Goal: Complete application form

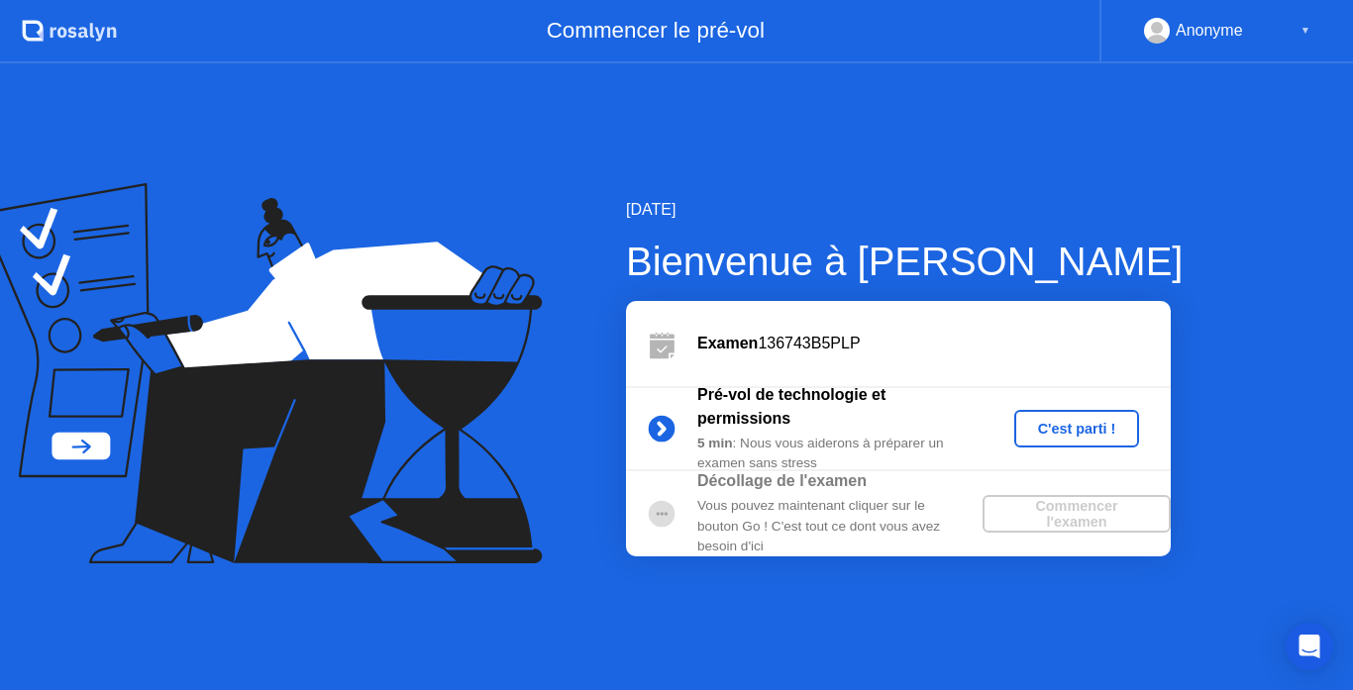
click at [1079, 425] on div "C'est parti !" at bounding box center [1077, 429] width 110 height 16
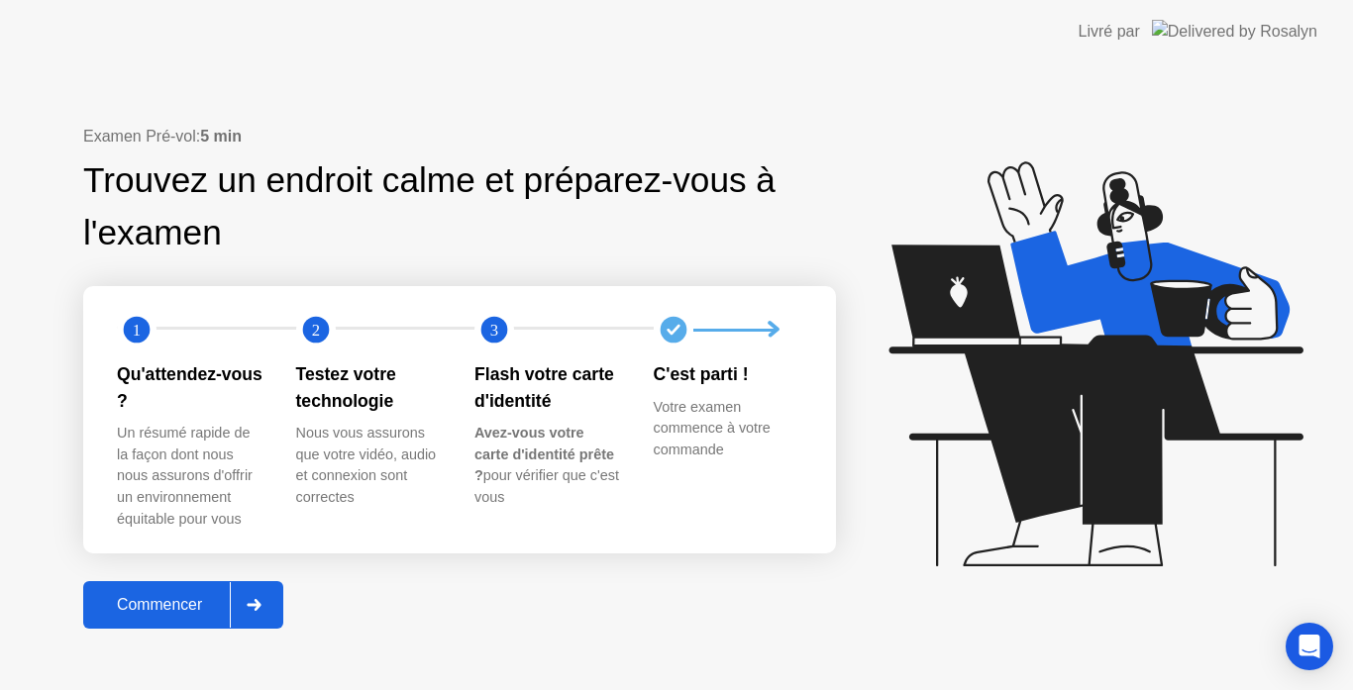
click at [157, 596] on div "Commencer" at bounding box center [159, 605] width 141 height 18
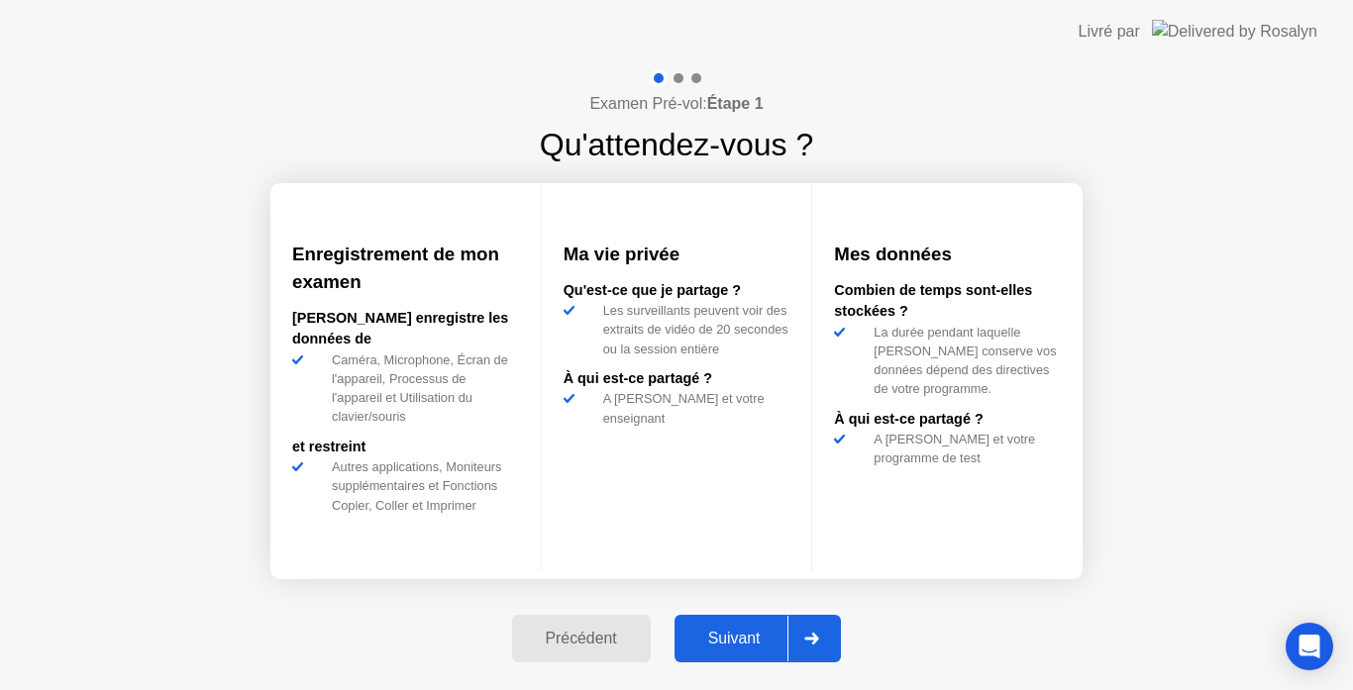
click at [715, 642] on div "Suivant" at bounding box center [735, 639] width 108 height 18
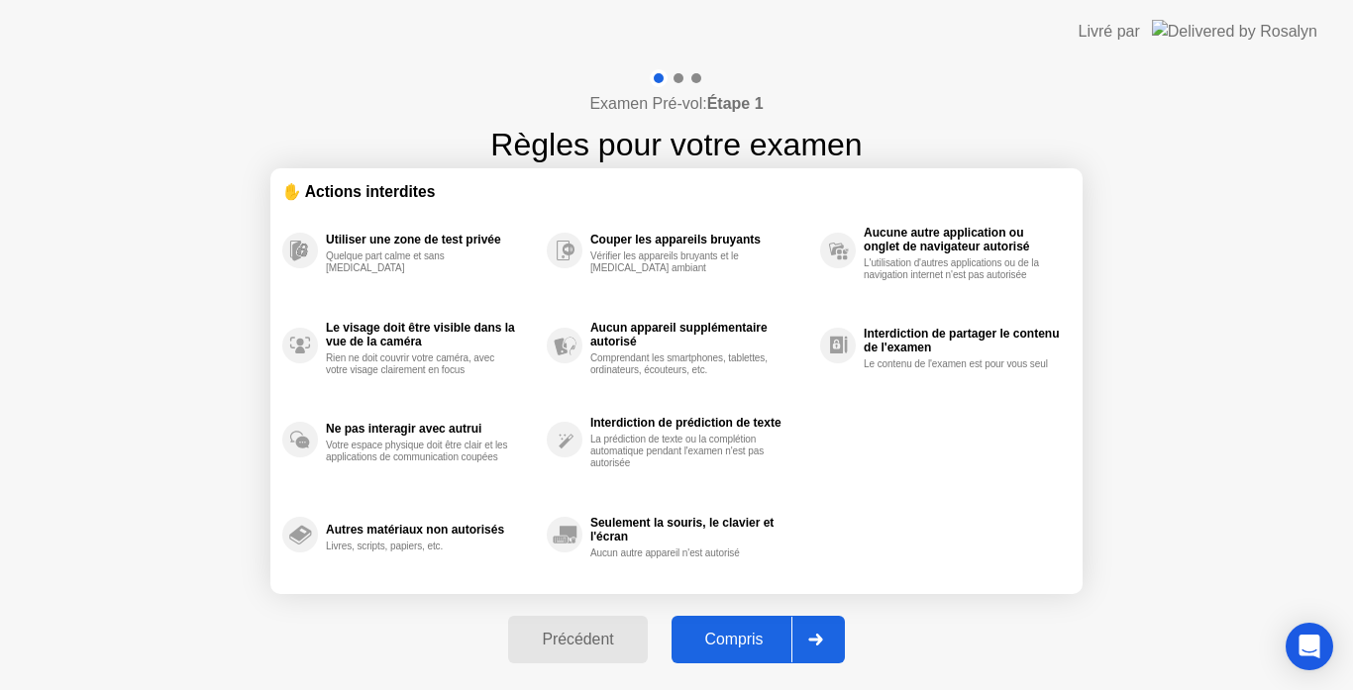
click at [715, 642] on div "Compris" at bounding box center [735, 640] width 114 height 18
select select "**********"
select select "*******"
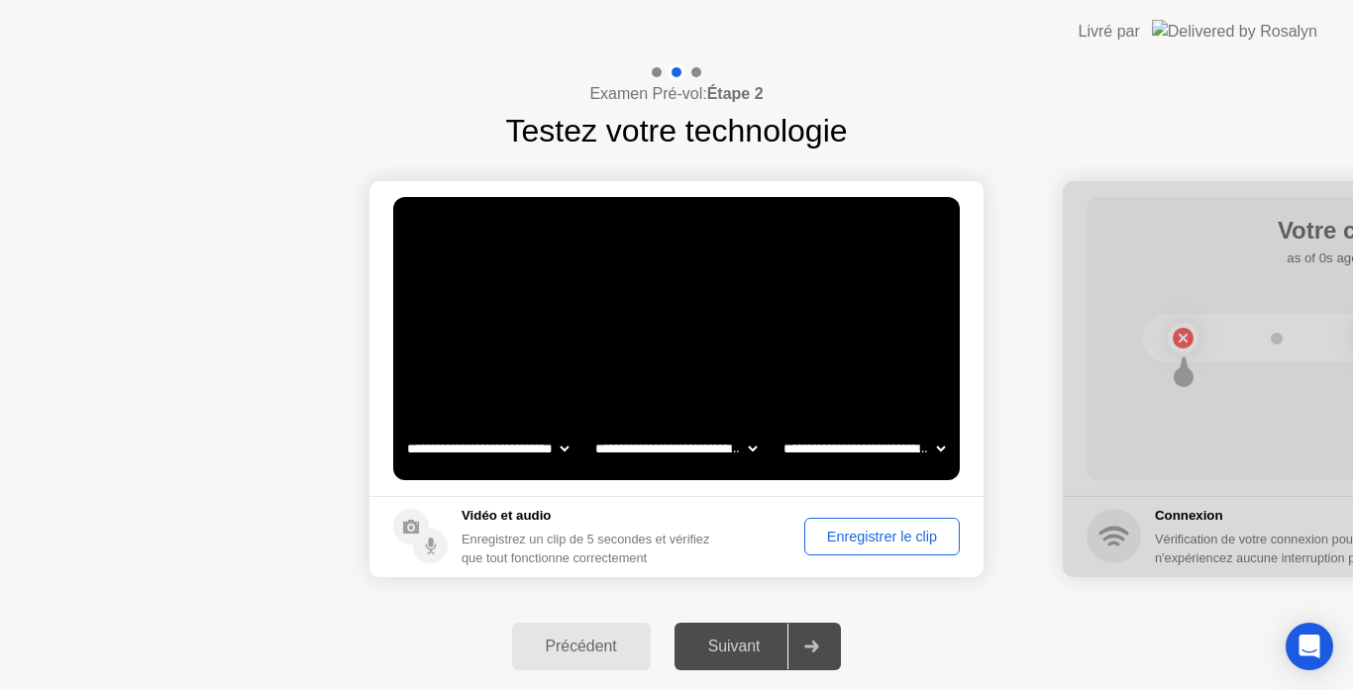
click at [715, 642] on div "Suivant" at bounding box center [735, 647] width 108 height 18
click at [817, 632] on div at bounding box center [812, 647] width 48 height 46
click at [725, 638] on div "Suivant" at bounding box center [735, 647] width 108 height 18
click at [835, 533] on div "Enregistrer le clip" at bounding box center [882, 537] width 142 height 16
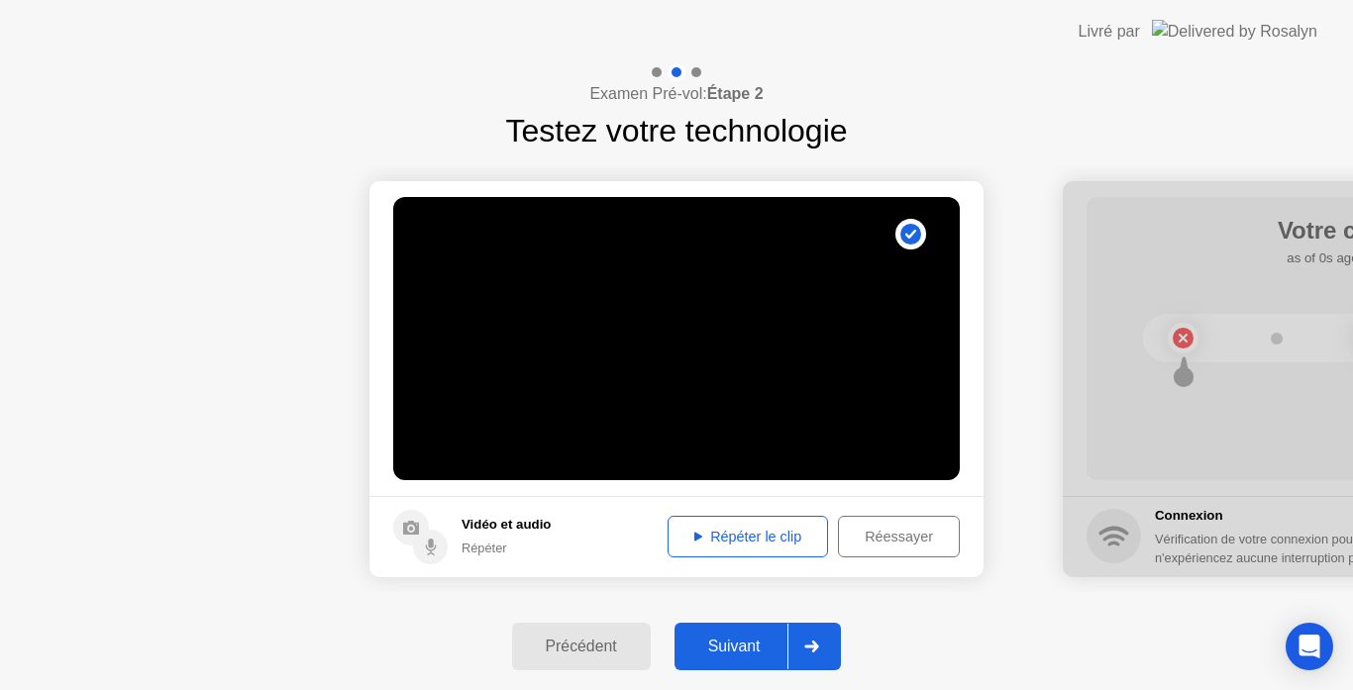
click at [765, 644] on div "Suivant" at bounding box center [735, 647] width 108 height 18
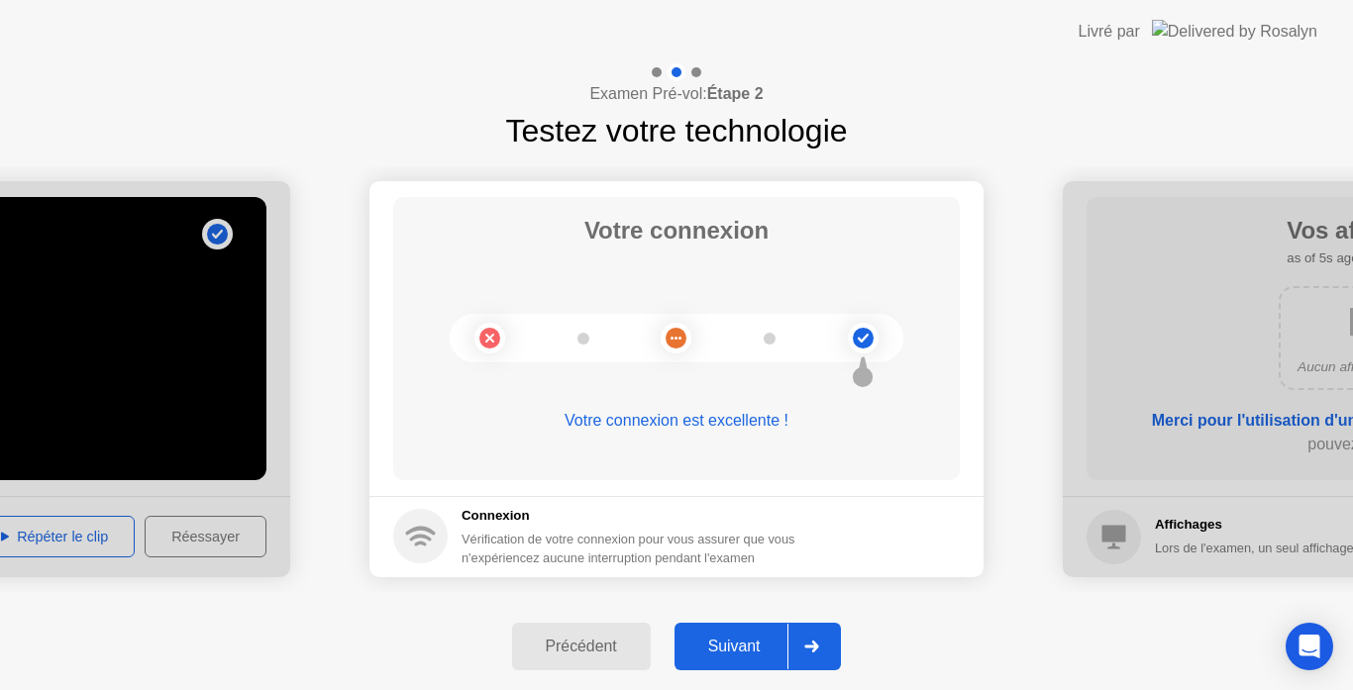
click at [765, 644] on div "Suivant" at bounding box center [735, 647] width 108 height 18
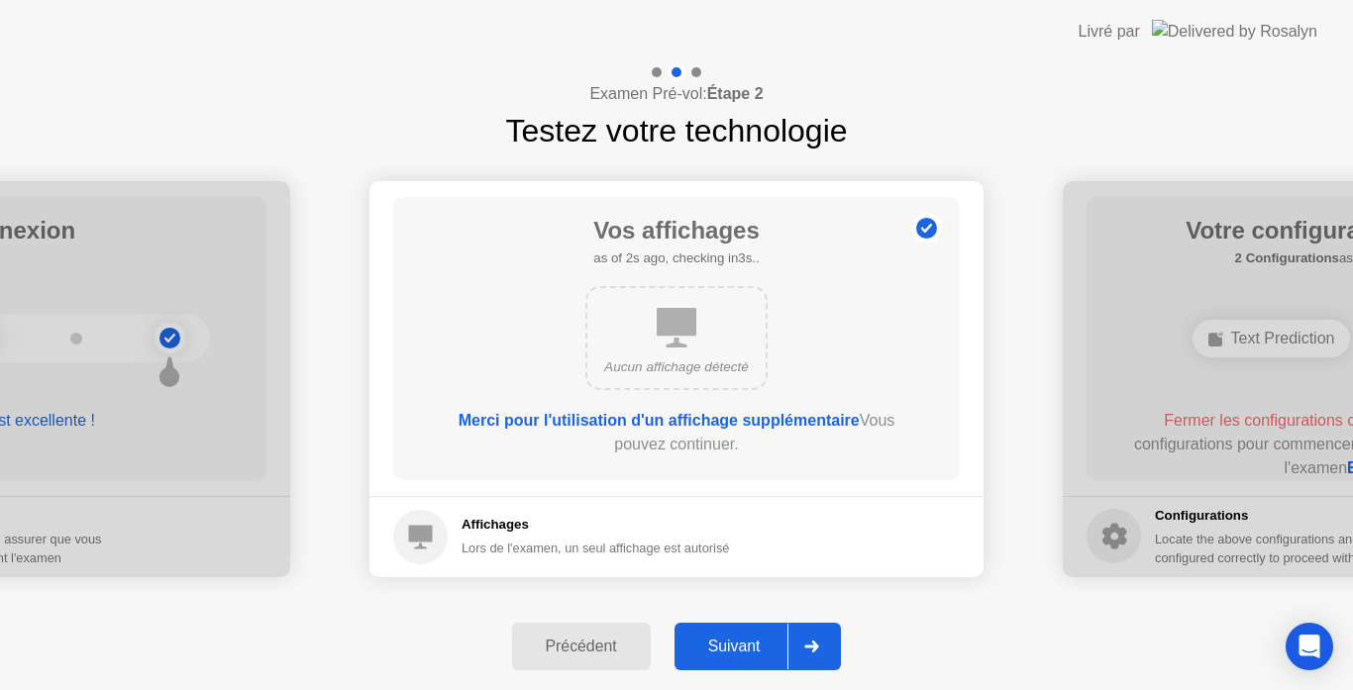
click at [765, 644] on div "Suivant" at bounding box center [735, 647] width 108 height 18
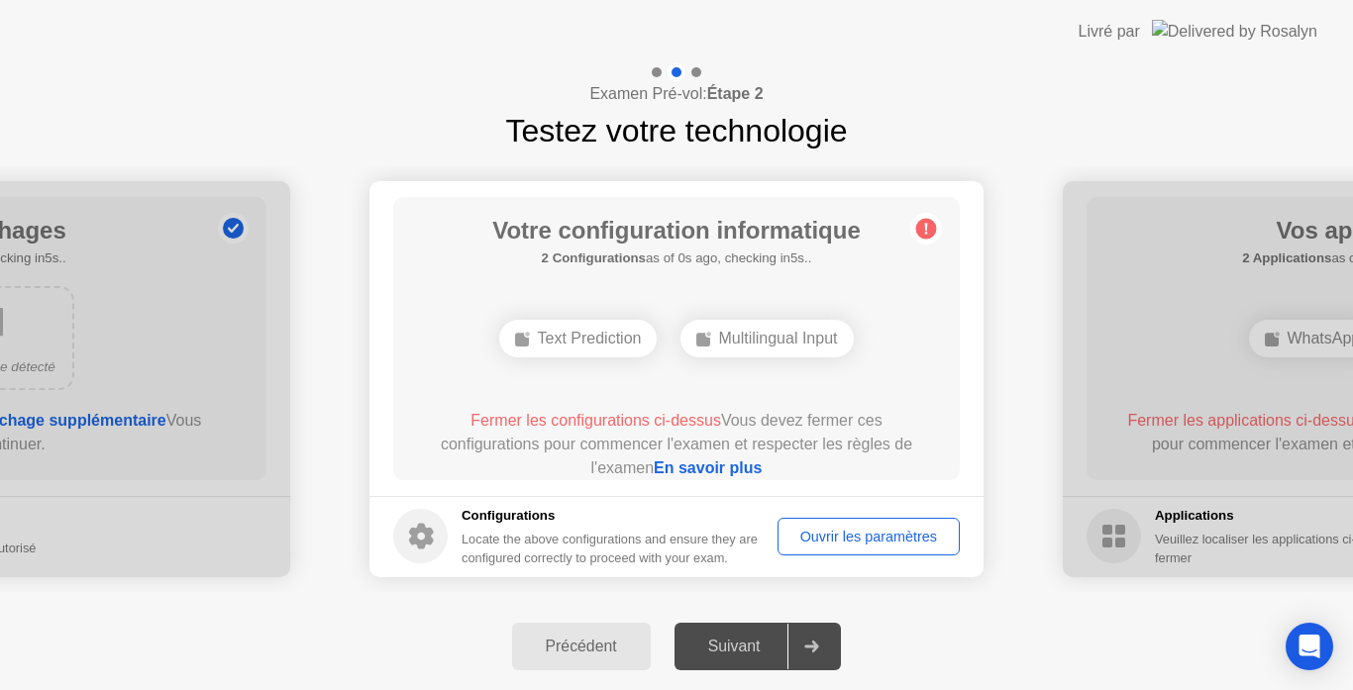
click at [808, 652] on icon at bounding box center [811, 647] width 15 height 12
click at [757, 639] on div "Suivant" at bounding box center [735, 647] width 108 height 18
drag, startPoint x: 757, startPoint y: 639, endPoint x: 827, endPoint y: 641, distance: 70.4
click at [827, 641] on div at bounding box center [812, 647] width 48 height 46
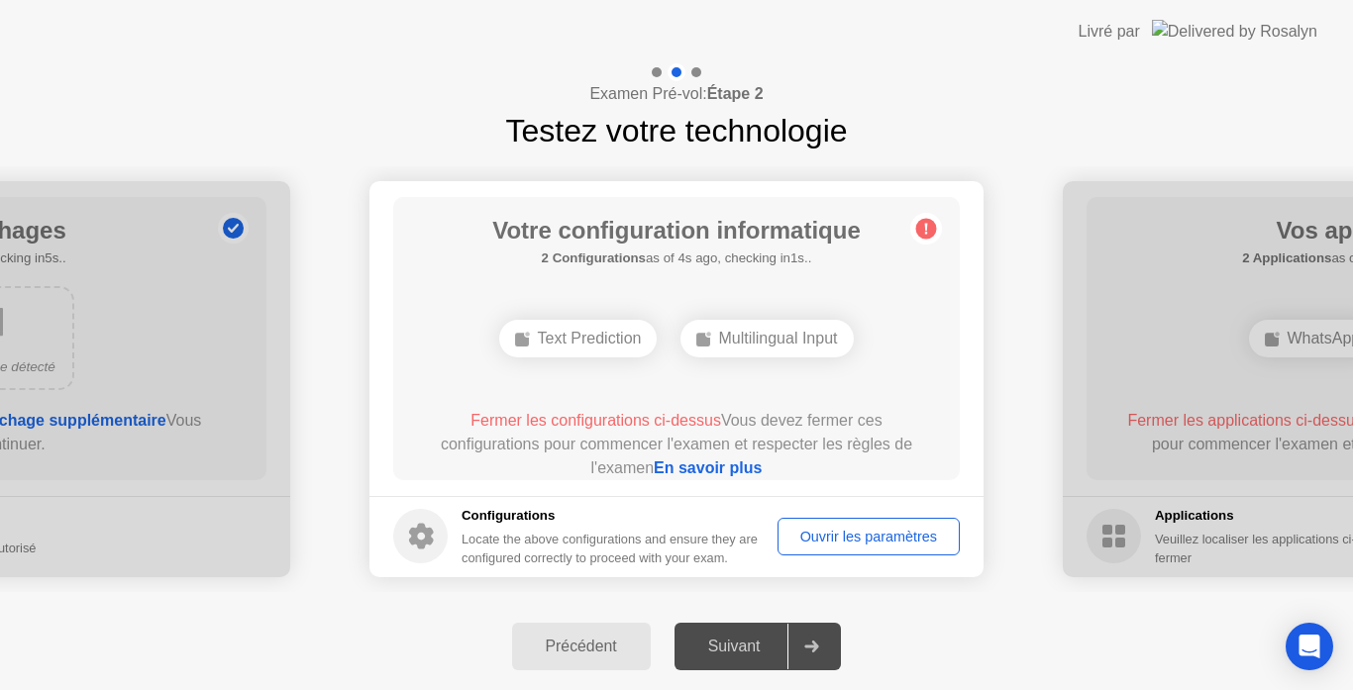
click at [827, 641] on div at bounding box center [812, 647] width 48 height 46
click at [874, 531] on div "Ouvrir les paramètres" at bounding box center [869, 537] width 168 height 16
click at [818, 639] on div at bounding box center [812, 647] width 48 height 46
drag, startPoint x: 818, startPoint y: 639, endPoint x: 681, endPoint y: 731, distance: 165.7
click at [681, 689] on html "**********" at bounding box center [676, 345] width 1353 height 690
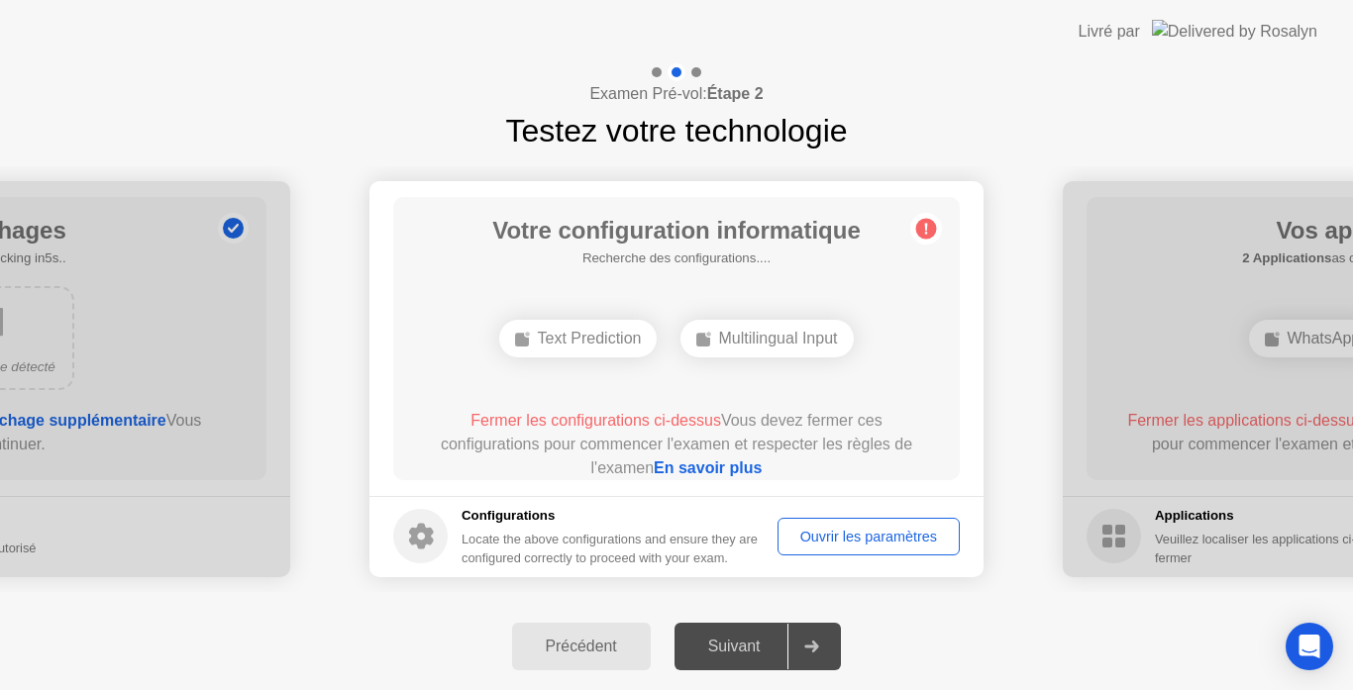
click at [687, 417] on span "Fermer les configurations ci-dessus" at bounding box center [596, 420] width 251 height 17
click at [594, 337] on div "Text Prediction" at bounding box center [578, 339] width 158 height 38
click at [736, 646] on div "Suivant" at bounding box center [735, 647] width 108 height 18
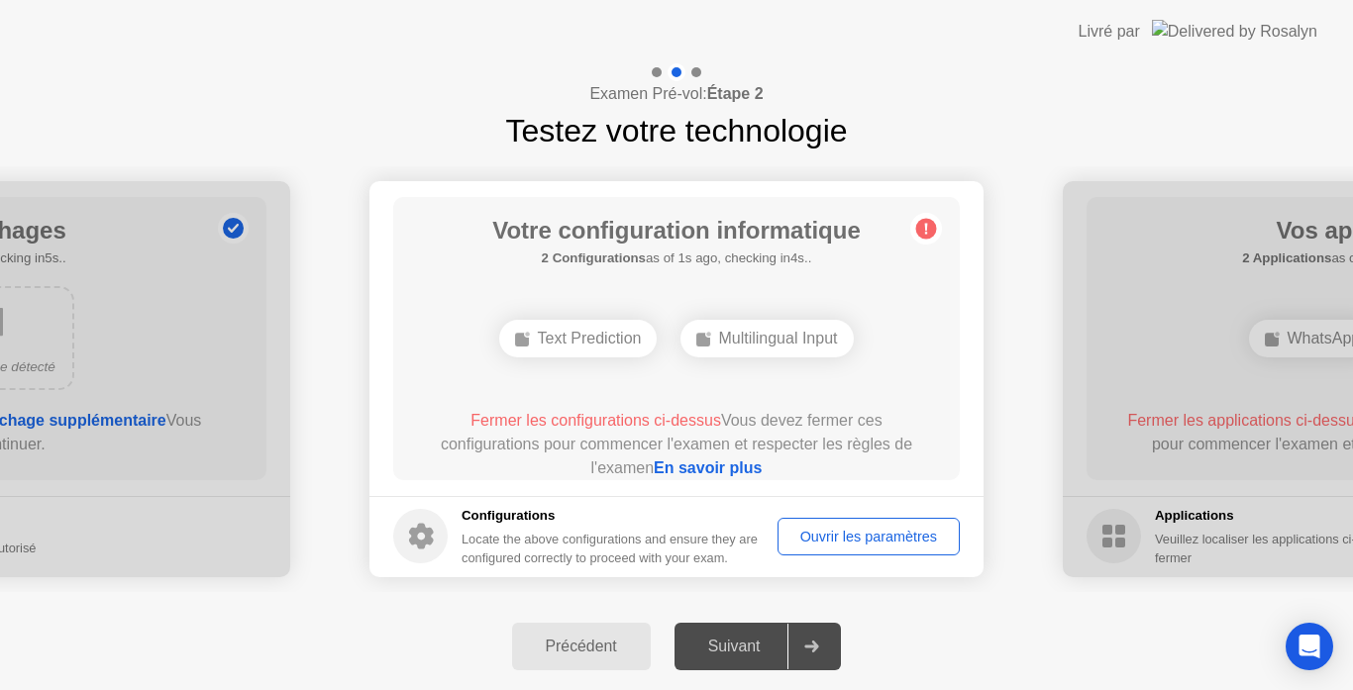
click at [736, 646] on div "Suivant" at bounding box center [735, 647] width 108 height 18
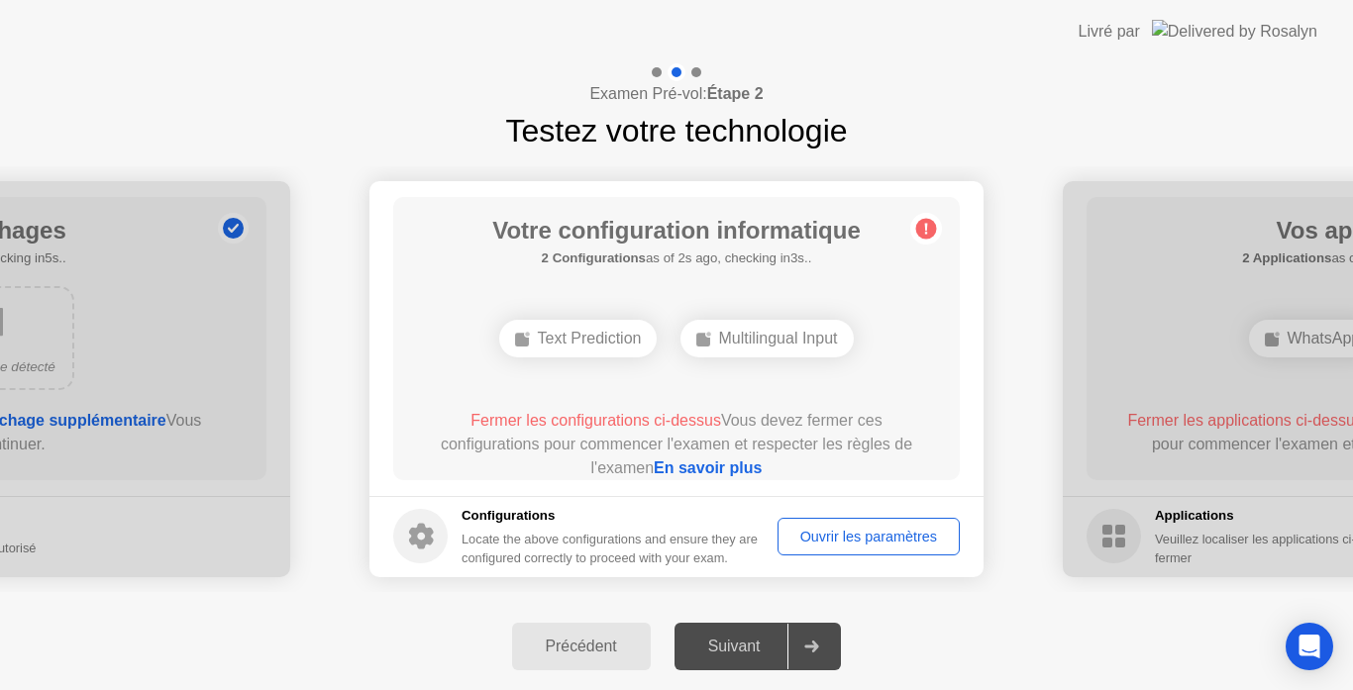
click at [736, 646] on div "Suivant" at bounding box center [735, 647] width 108 height 18
click at [670, 414] on span "Fermer les configurations ci-dessus" at bounding box center [596, 420] width 251 height 17
click at [803, 640] on div at bounding box center [812, 647] width 48 height 46
click at [698, 68] on div at bounding box center [696, 72] width 10 height 10
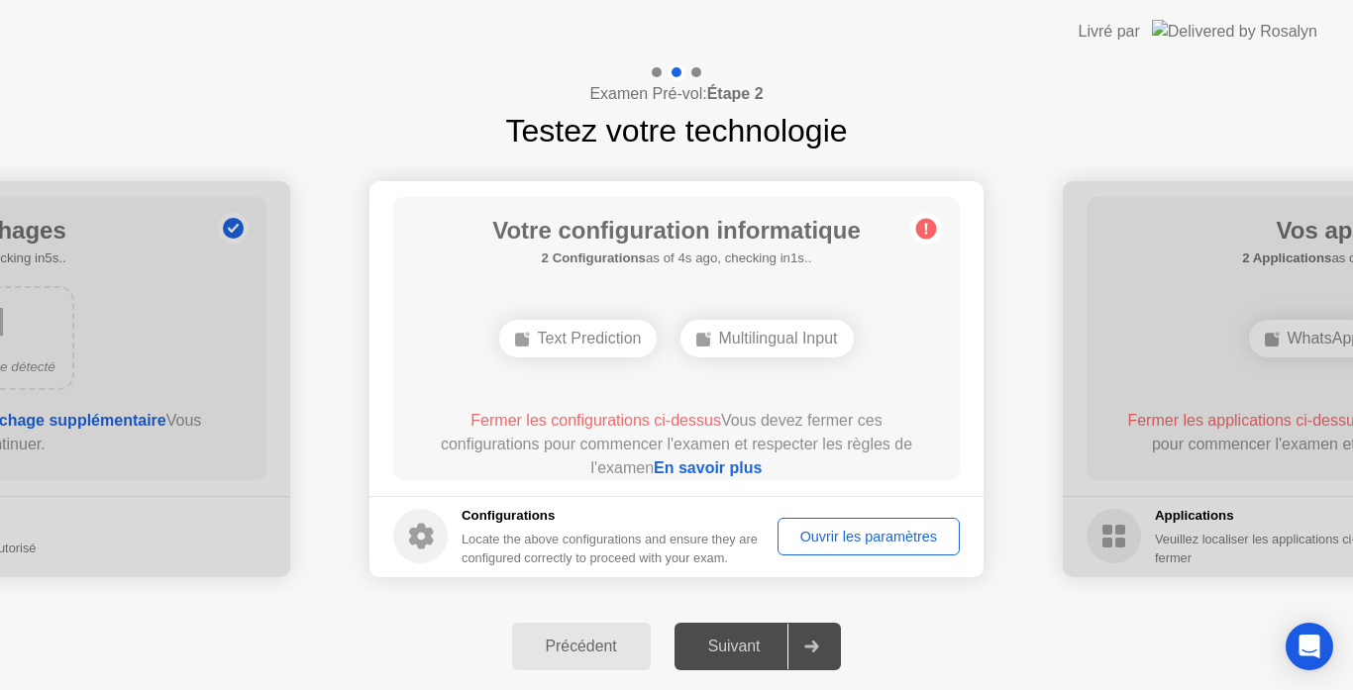
click at [1096, 299] on div at bounding box center [1370, 379] width 614 height 396
click at [701, 463] on link "En savoir plus" at bounding box center [708, 468] width 108 height 17
click at [675, 412] on span "Fermer les configurations ci-dessus" at bounding box center [596, 420] width 251 height 17
click at [756, 640] on div "Suivant" at bounding box center [735, 647] width 108 height 18
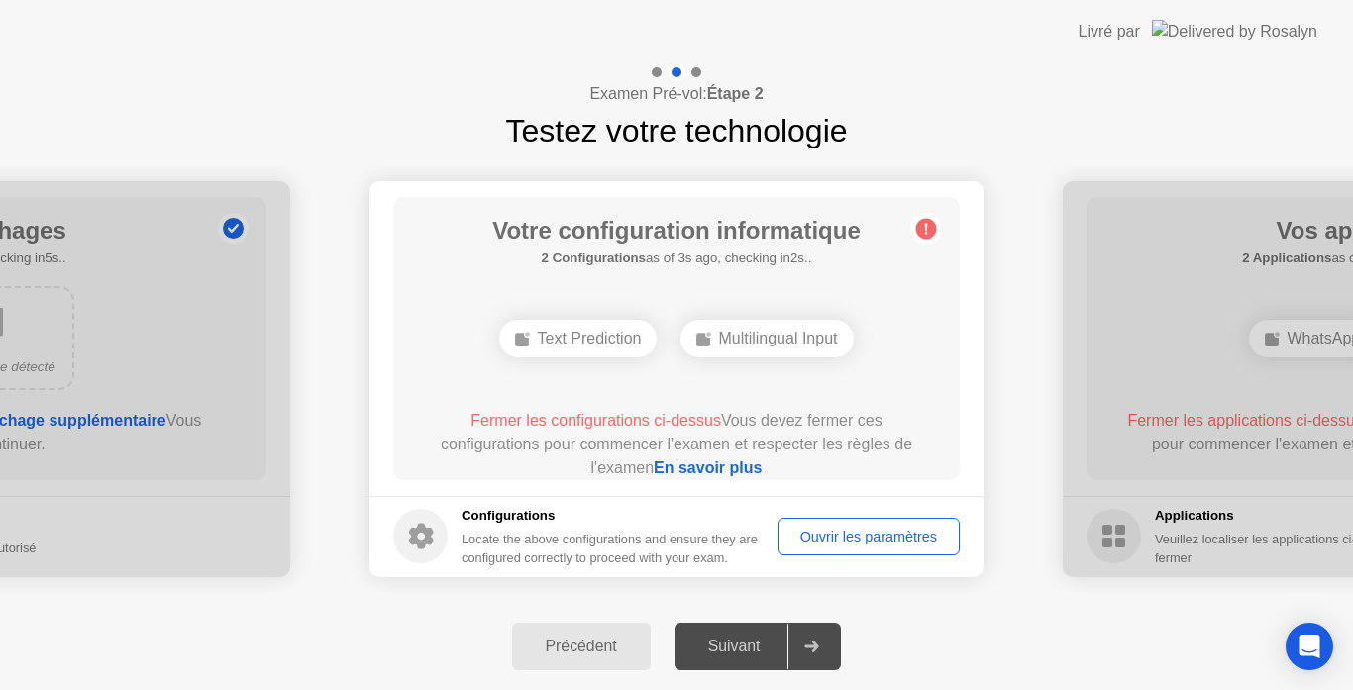
click at [836, 533] on div "Ouvrir les paramètres" at bounding box center [869, 537] width 168 height 16
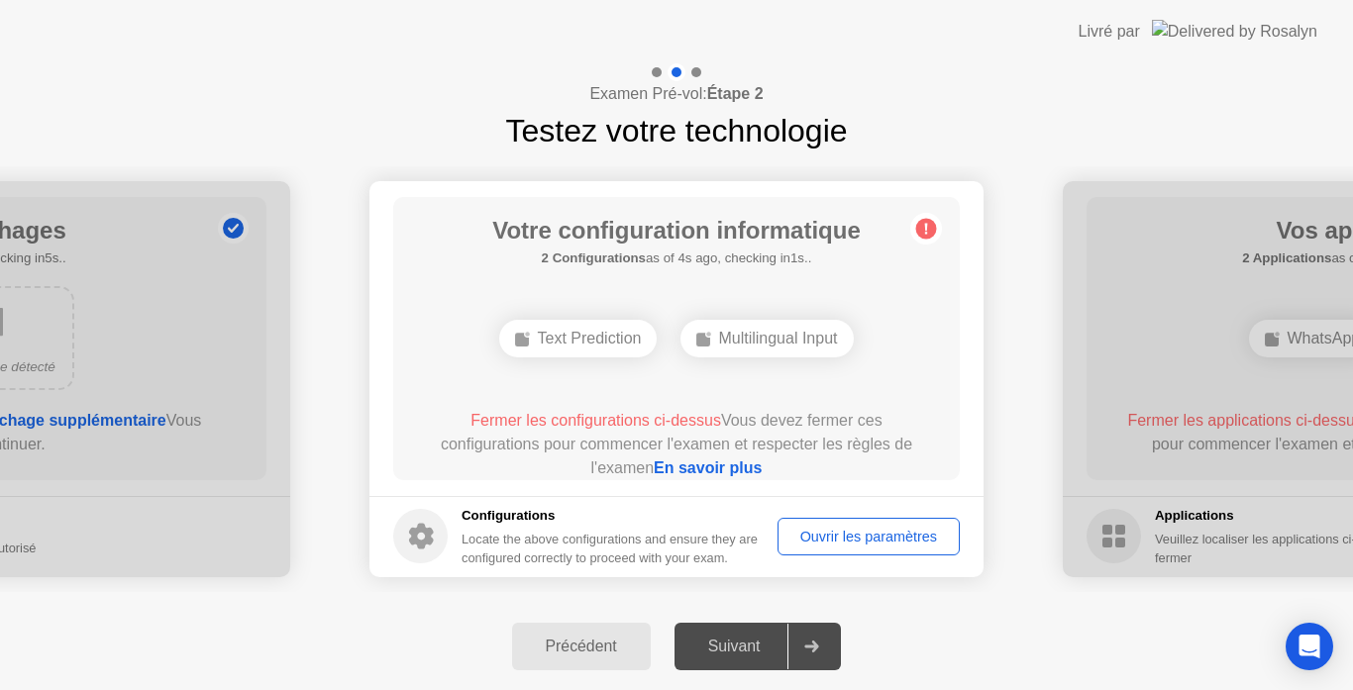
drag, startPoint x: 876, startPoint y: 566, endPoint x: 875, endPoint y: 542, distance: 23.8
click at [875, 542] on footer "Configurations Locate the above configurations and ensure they are configured c…" at bounding box center [677, 536] width 614 height 81
click at [875, 542] on div "Ouvrir les paramètres" at bounding box center [869, 537] width 168 height 16
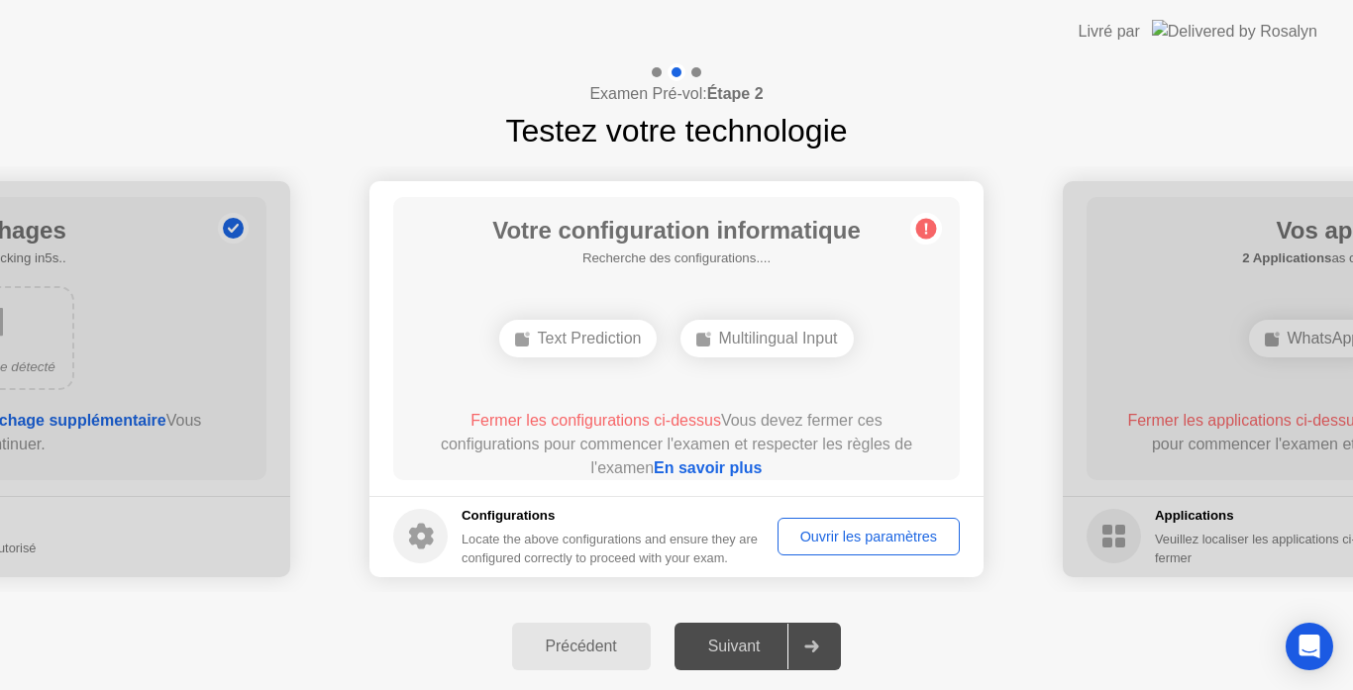
click at [422, 529] on circle at bounding box center [420, 536] width 54 height 54
click at [581, 342] on div "Text Prediction" at bounding box center [578, 339] width 158 height 38
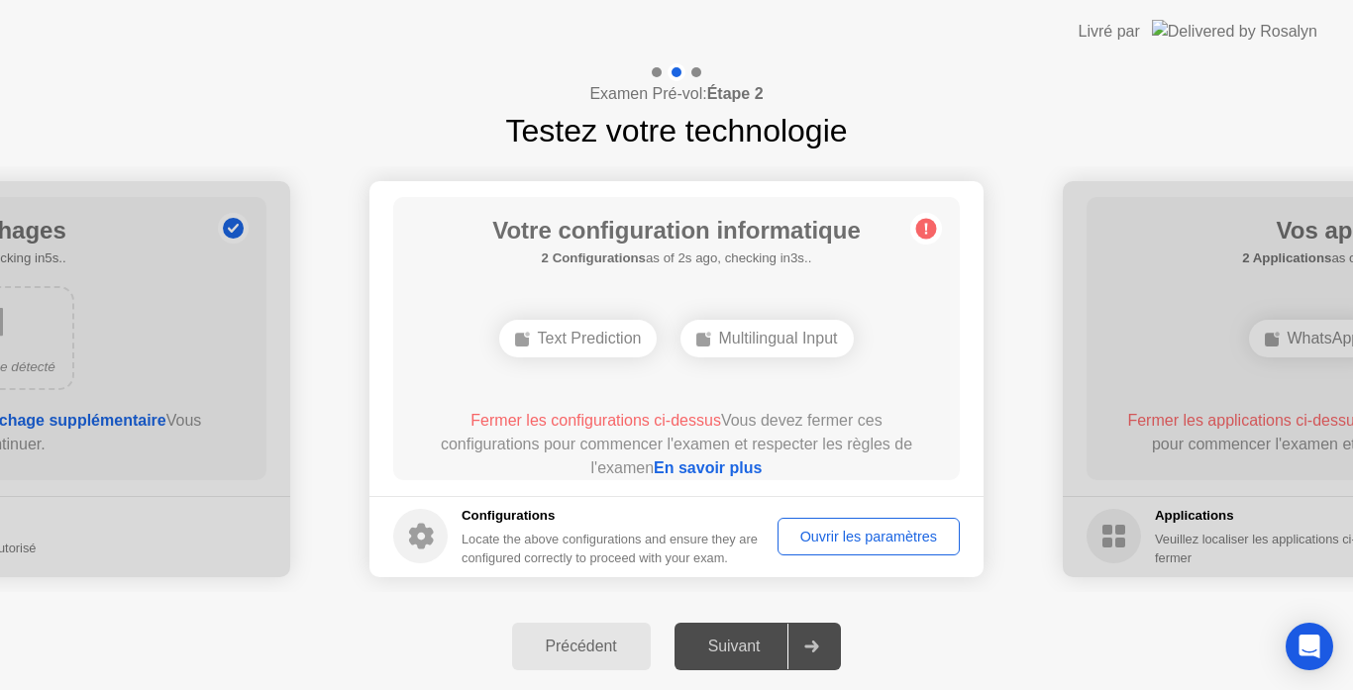
click at [581, 342] on div "Text Prediction" at bounding box center [578, 339] width 158 height 38
click at [855, 529] on div "Ouvrir les paramètres" at bounding box center [869, 537] width 168 height 16
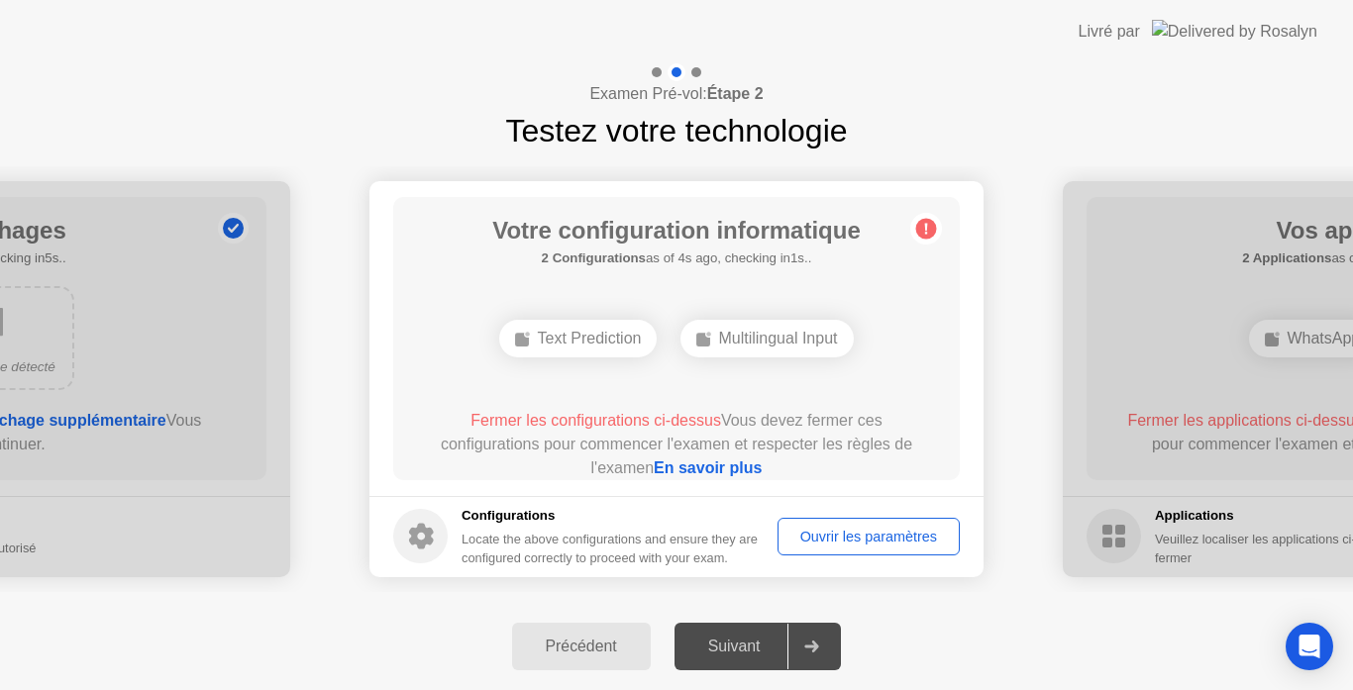
click at [749, 351] on div "Multilingual Input" at bounding box center [767, 339] width 172 height 38
click at [842, 545] on div "Ouvrir les paramètres" at bounding box center [869, 537] width 168 height 16
click at [926, 227] on icon at bounding box center [926, 228] width 3 height 11
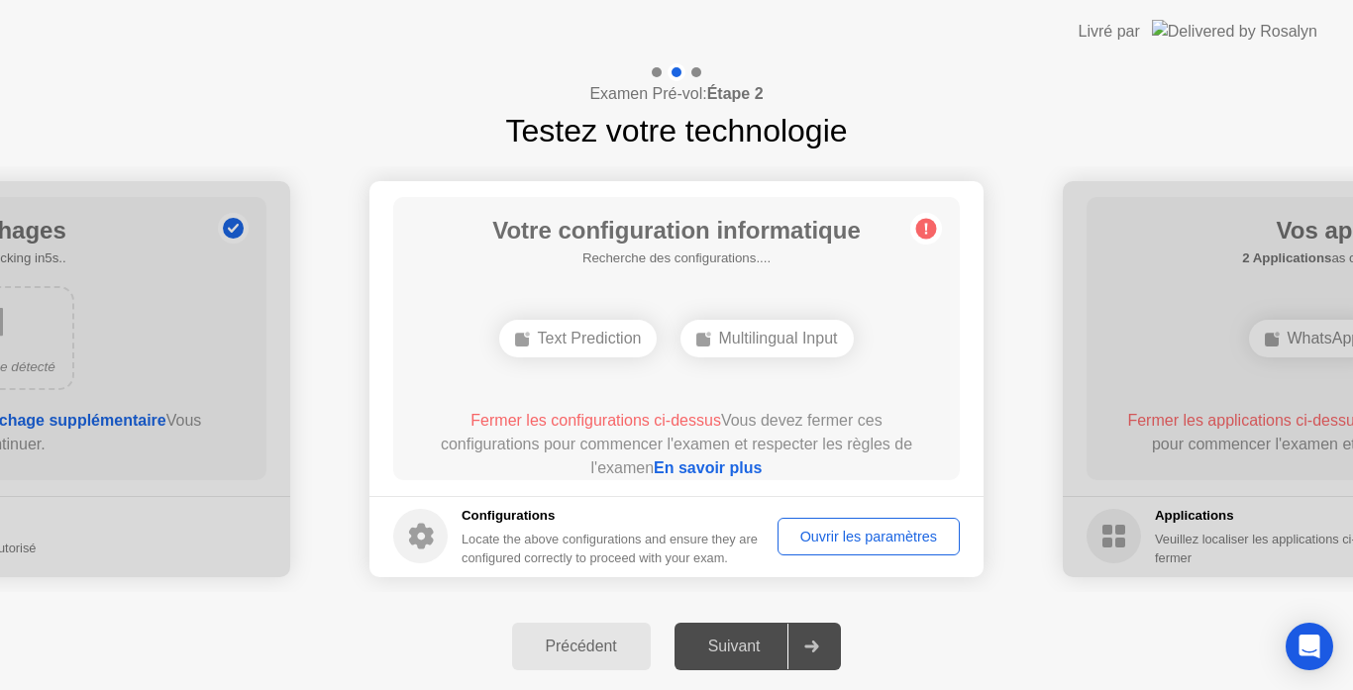
click at [926, 227] on icon at bounding box center [926, 228] width 3 height 11
click at [709, 472] on link "En savoir plus" at bounding box center [708, 468] width 108 height 17
click at [841, 540] on div "Ouvrir les paramètres" at bounding box center [869, 537] width 168 height 16
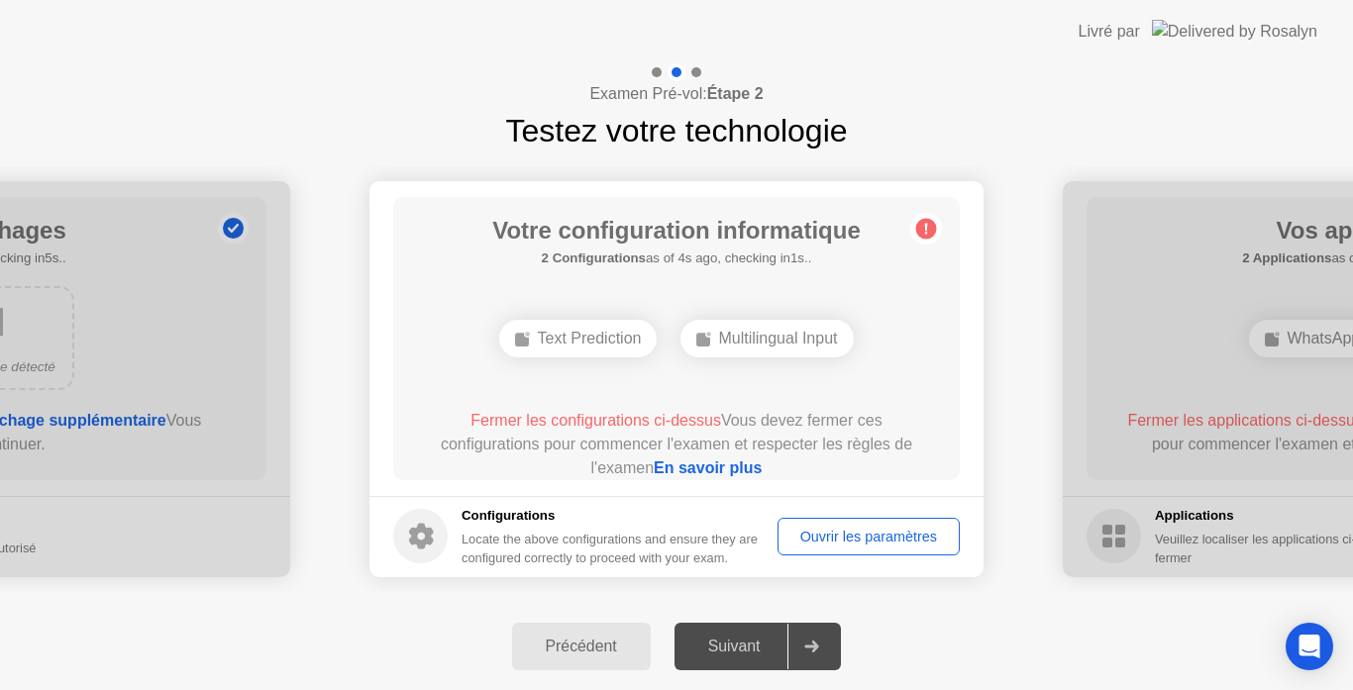
click at [924, 224] on circle at bounding box center [926, 228] width 21 height 21
click at [819, 649] on icon at bounding box center [812, 647] width 14 height 12
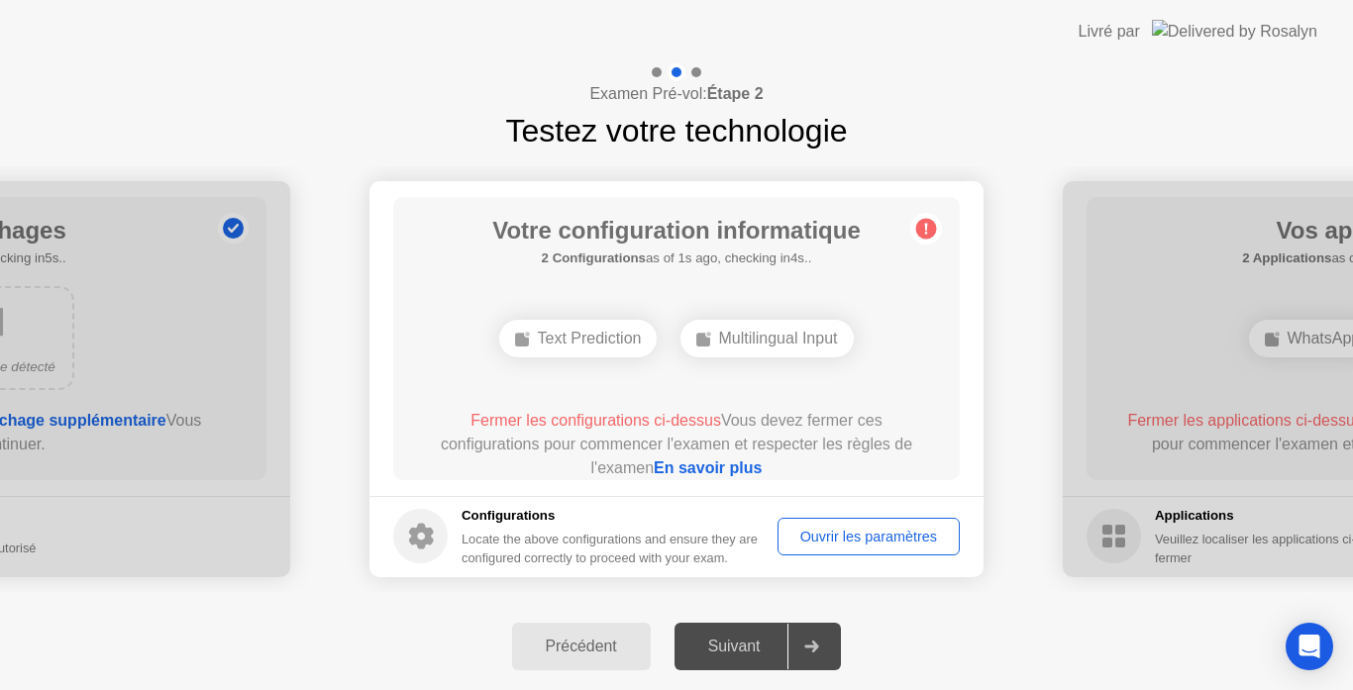
click at [819, 649] on icon at bounding box center [812, 647] width 14 height 12
click at [836, 597] on div "**********" at bounding box center [676, 379] width 1353 height 449
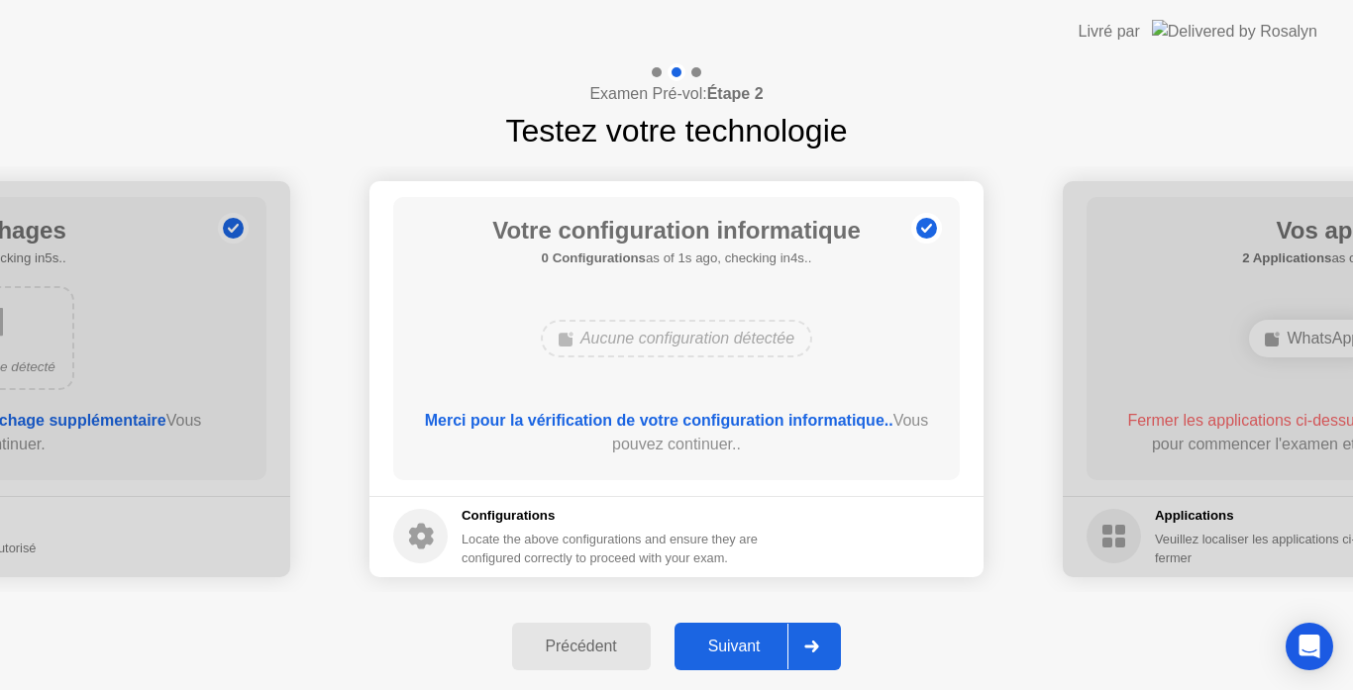
click at [756, 638] on div "Suivant" at bounding box center [735, 647] width 108 height 18
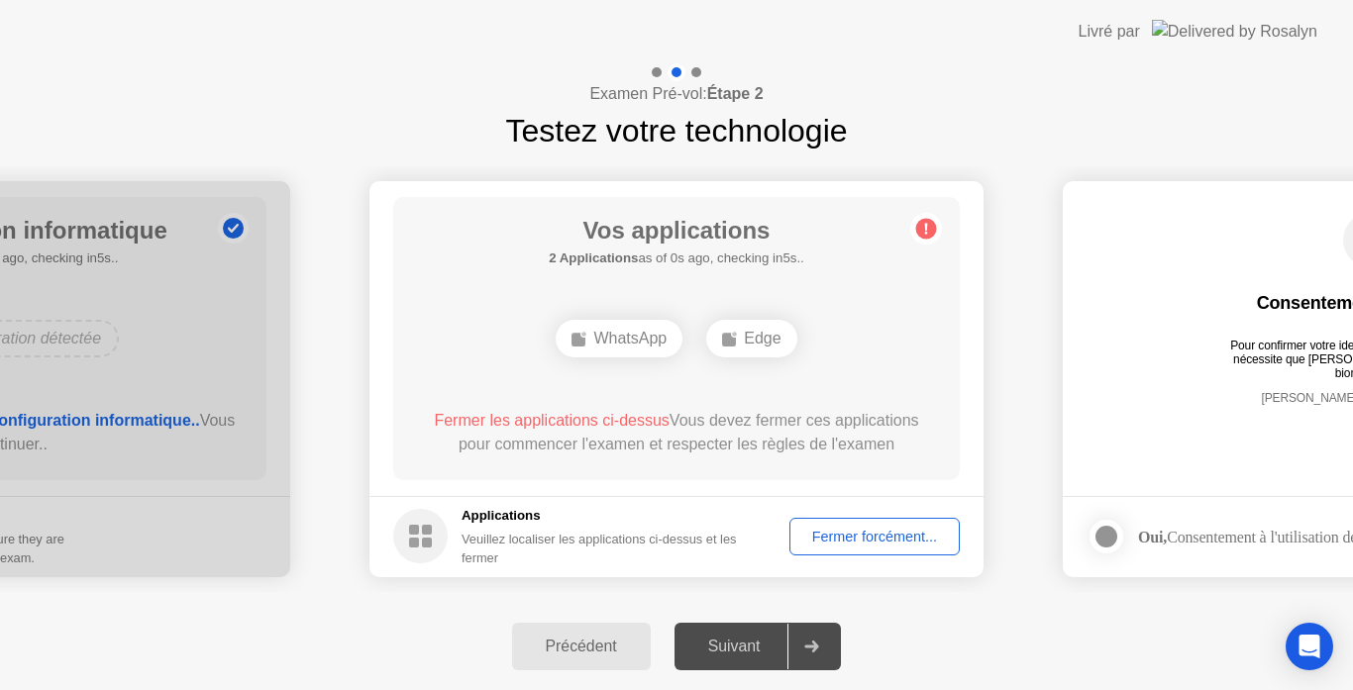
click at [840, 545] on div "Fermer forcément..." at bounding box center [874, 537] width 157 height 16
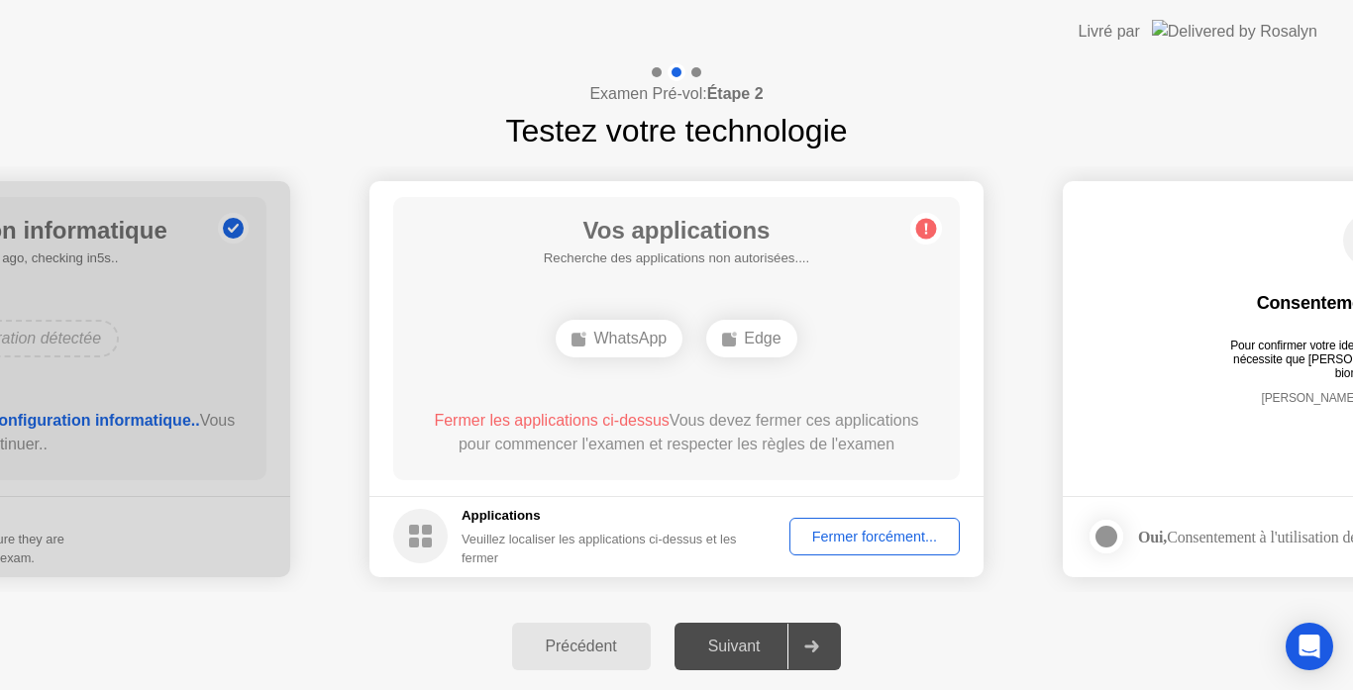
click at [866, 543] on div "Fermer forcément..." at bounding box center [874, 537] width 157 height 16
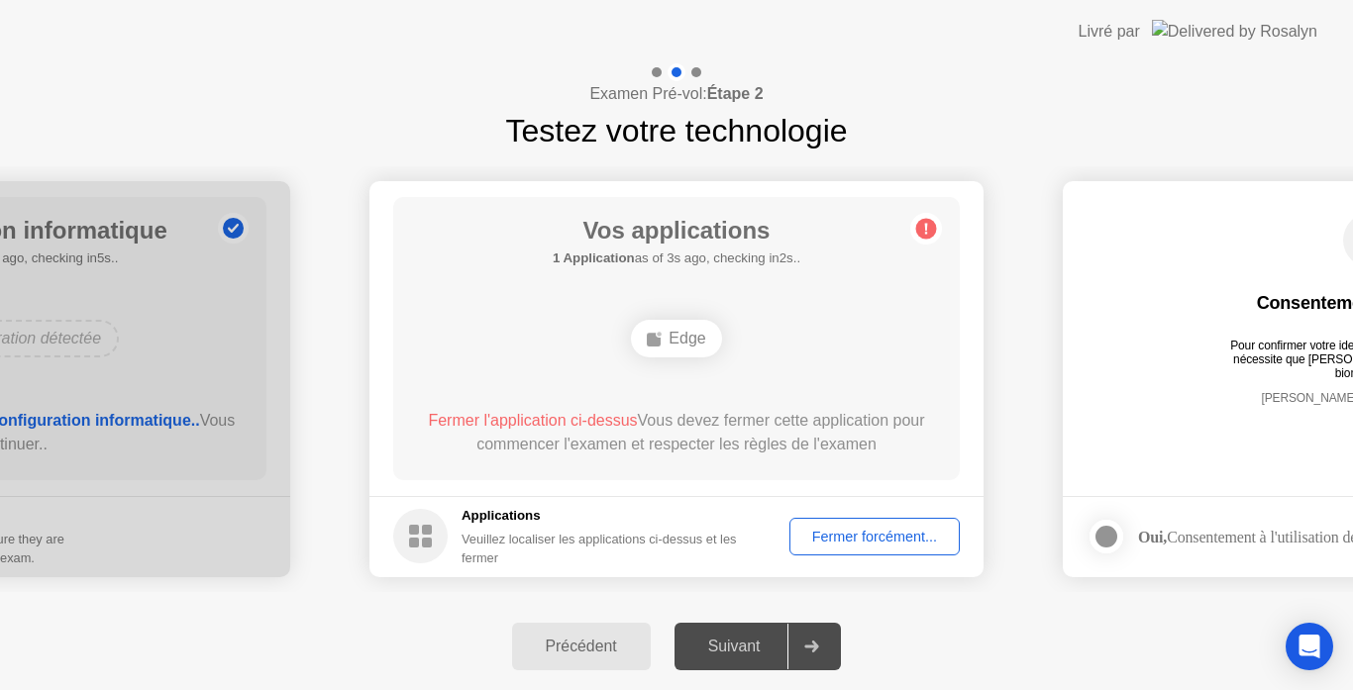
click at [842, 533] on div "Fermer forcément..." at bounding box center [874, 537] width 157 height 16
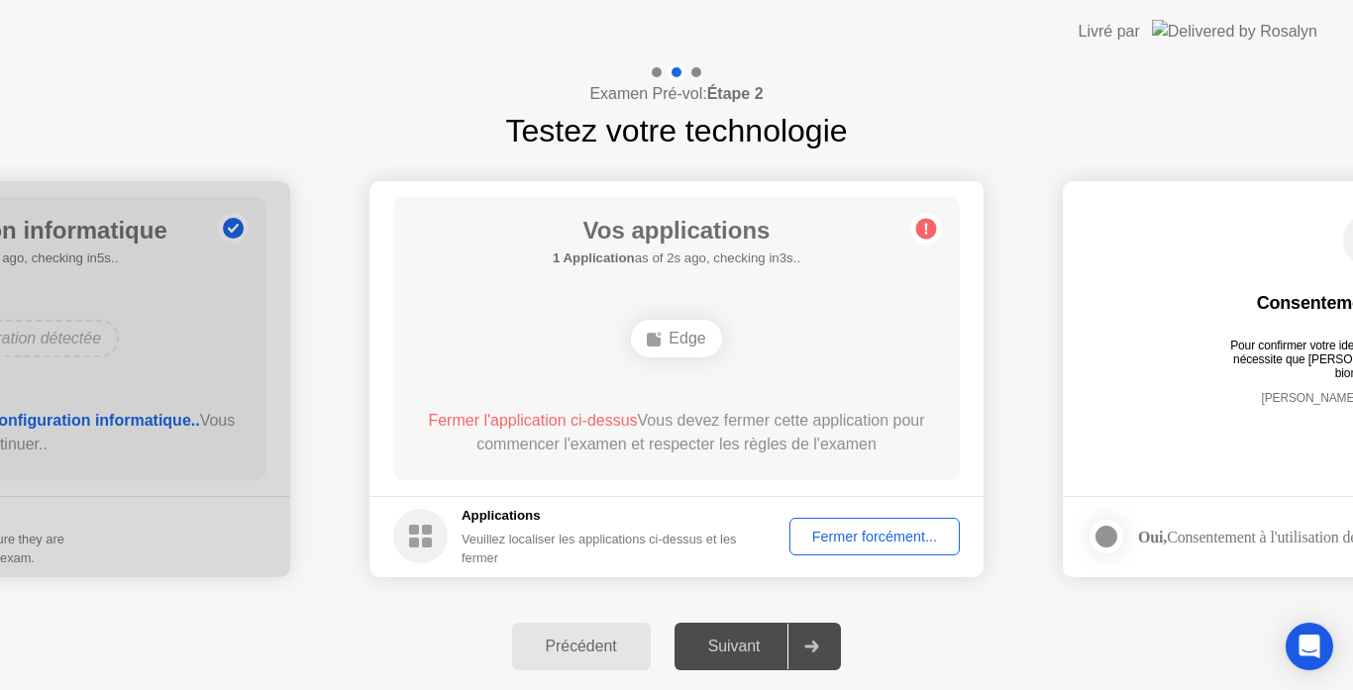
click at [678, 344] on div "Edge" at bounding box center [676, 339] width 90 height 38
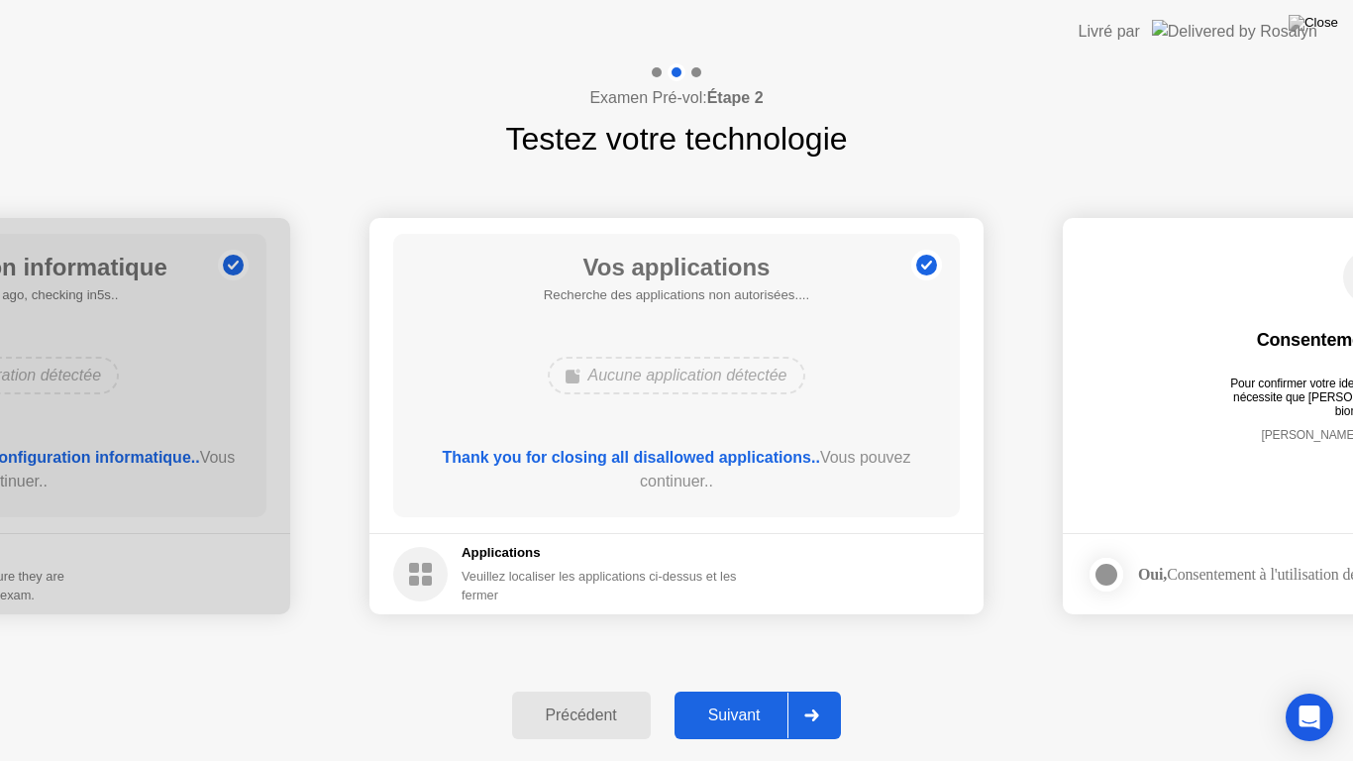
click at [726, 689] on div "Suivant" at bounding box center [735, 715] width 108 height 18
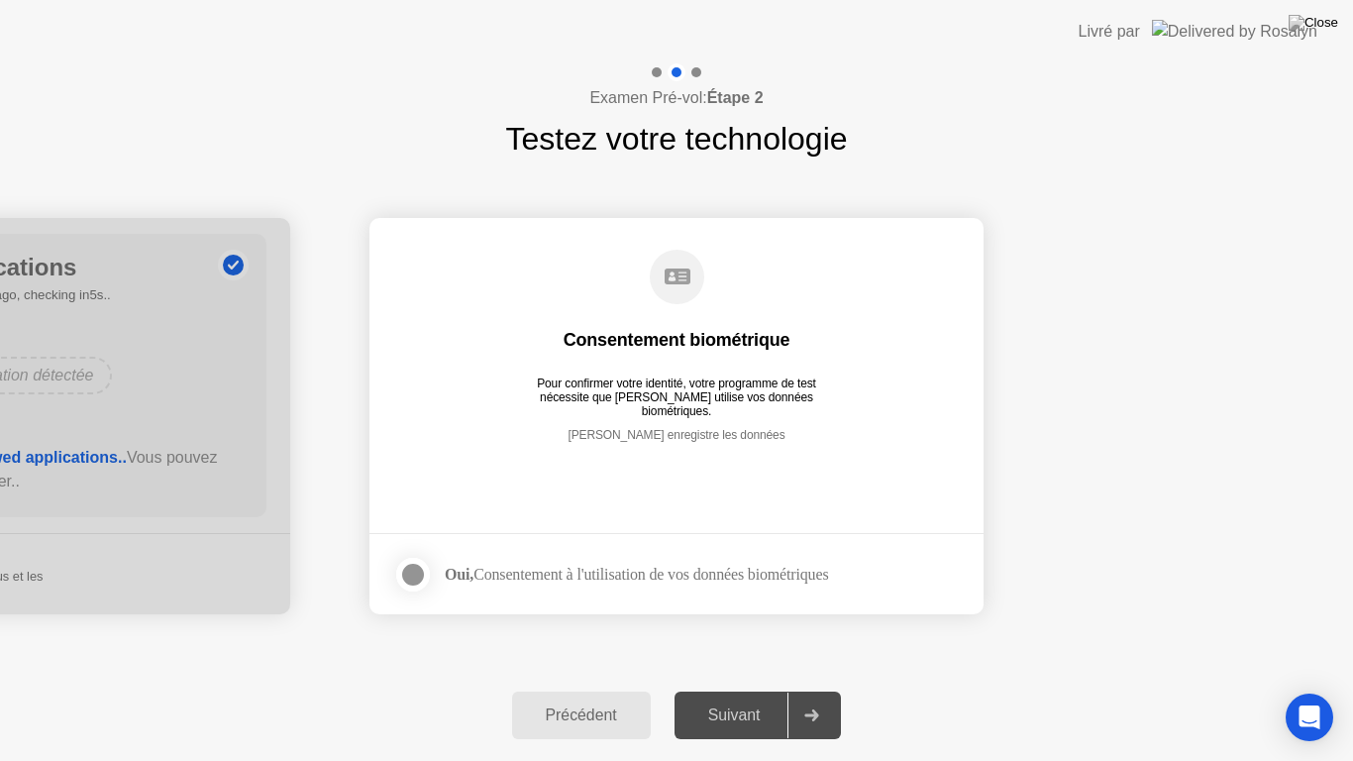
click at [411, 567] on div at bounding box center [413, 575] width 24 height 24
click at [721, 689] on button "Suivant" at bounding box center [758, 715] width 167 height 48
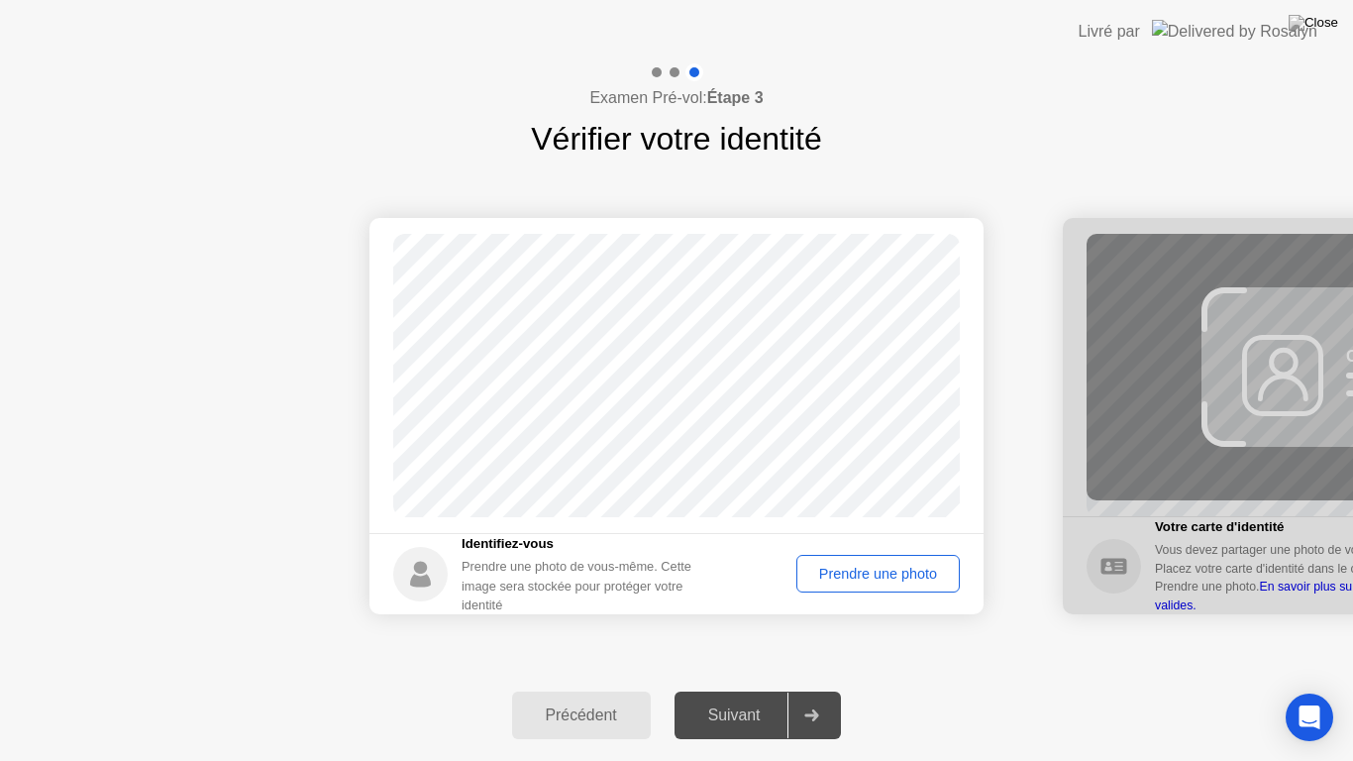
click at [844, 572] on div "Prendre une photo" at bounding box center [878, 574] width 150 height 16
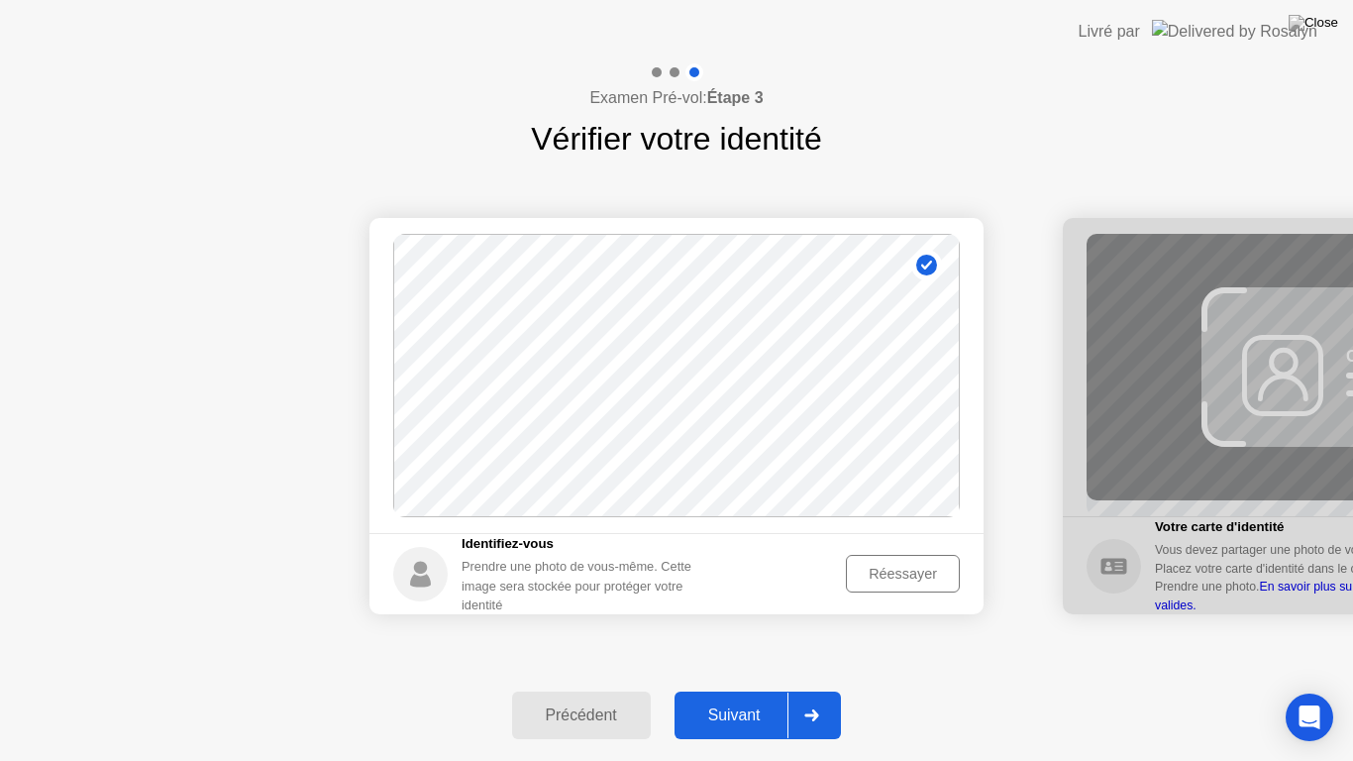
click at [755, 689] on div "Suivant" at bounding box center [735, 715] width 108 height 18
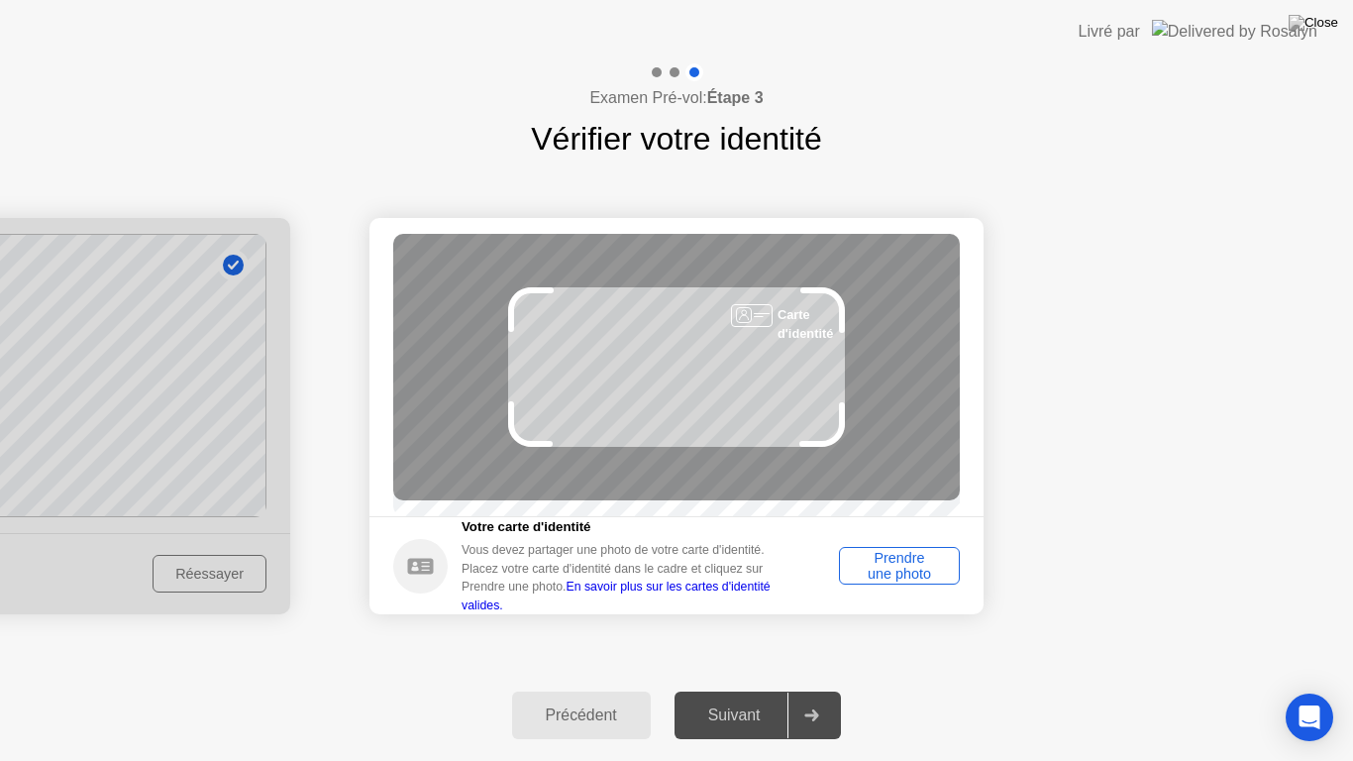
click at [882, 568] on div "Prendre une photo" at bounding box center [899, 566] width 107 height 32
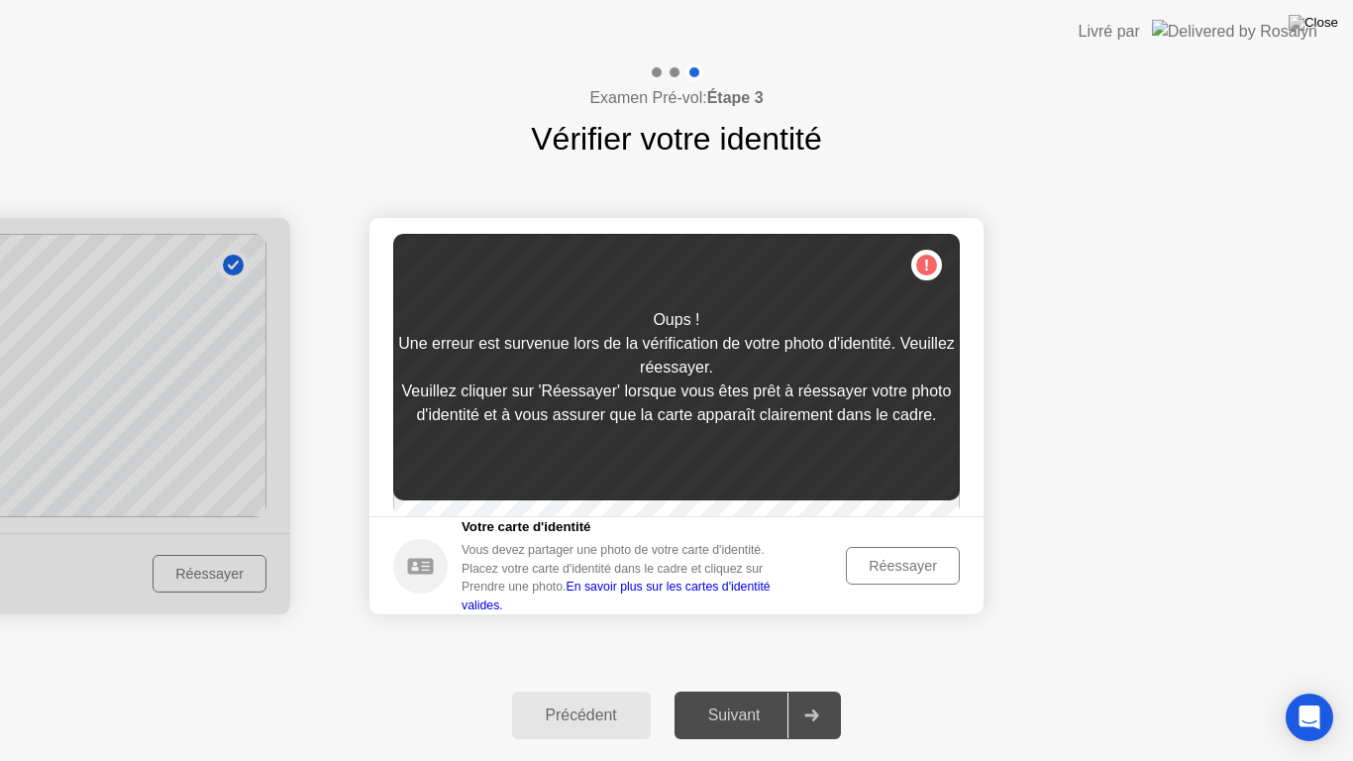
click at [879, 568] on div "Réessayer" at bounding box center [903, 566] width 100 height 16
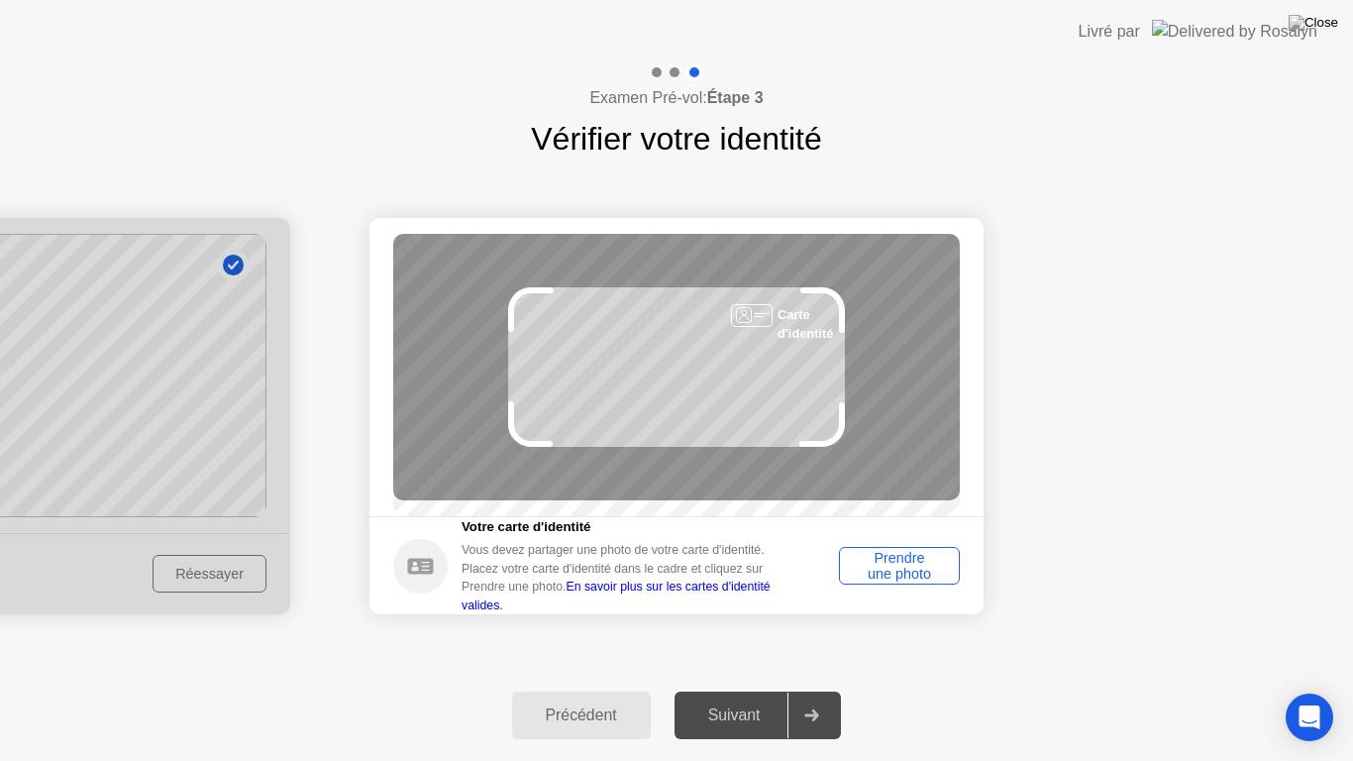
click at [878, 570] on div "Prendre une photo" at bounding box center [899, 566] width 107 height 32
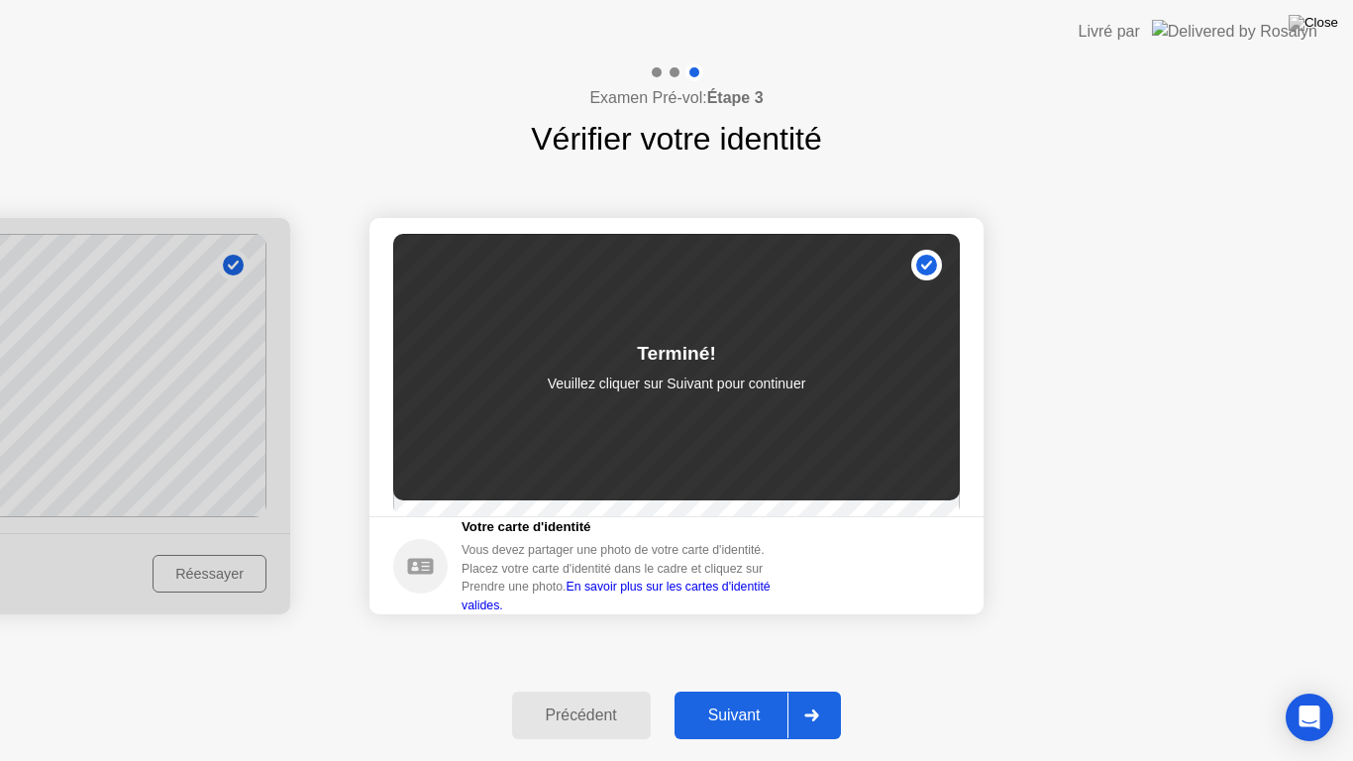
click at [743, 689] on div "Suivant" at bounding box center [735, 715] width 108 height 18
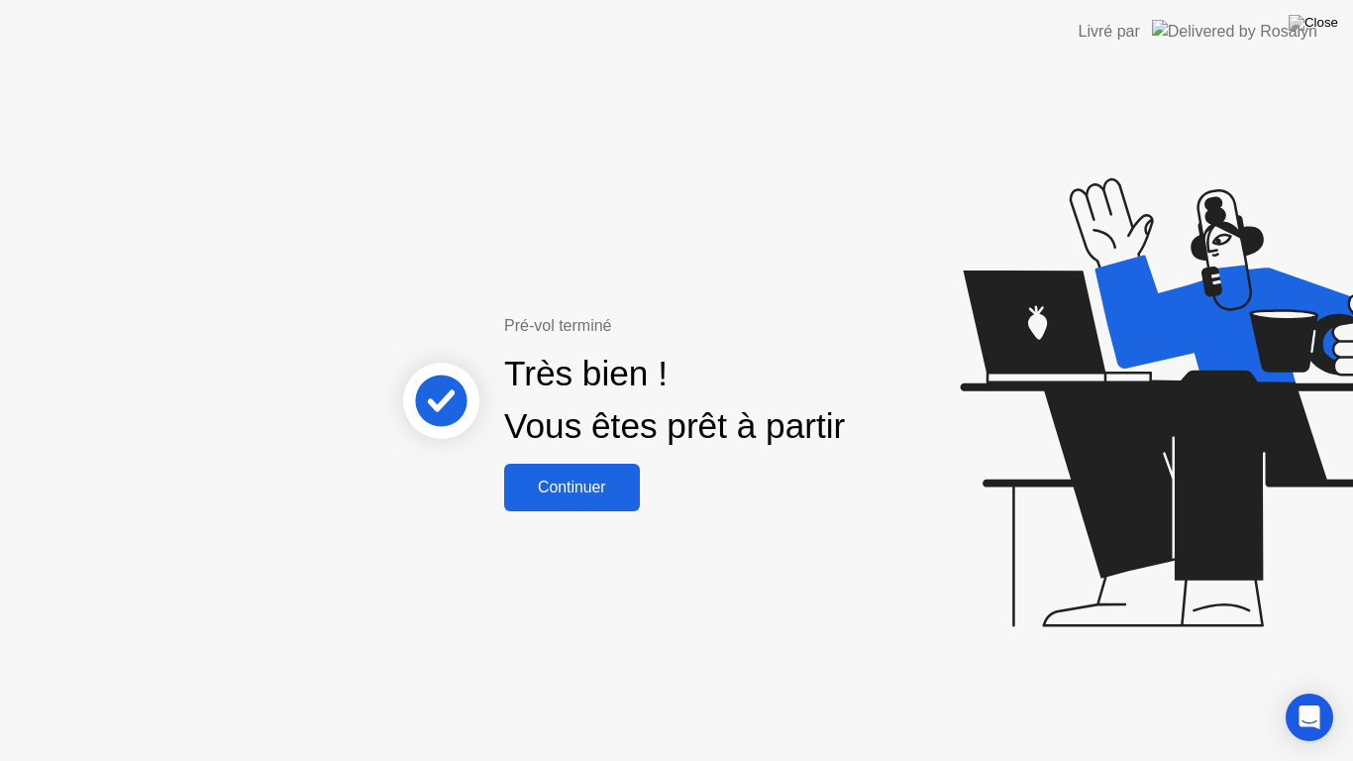
click at [560, 484] on div "Continuer" at bounding box center [572, 487] width 124 height 18
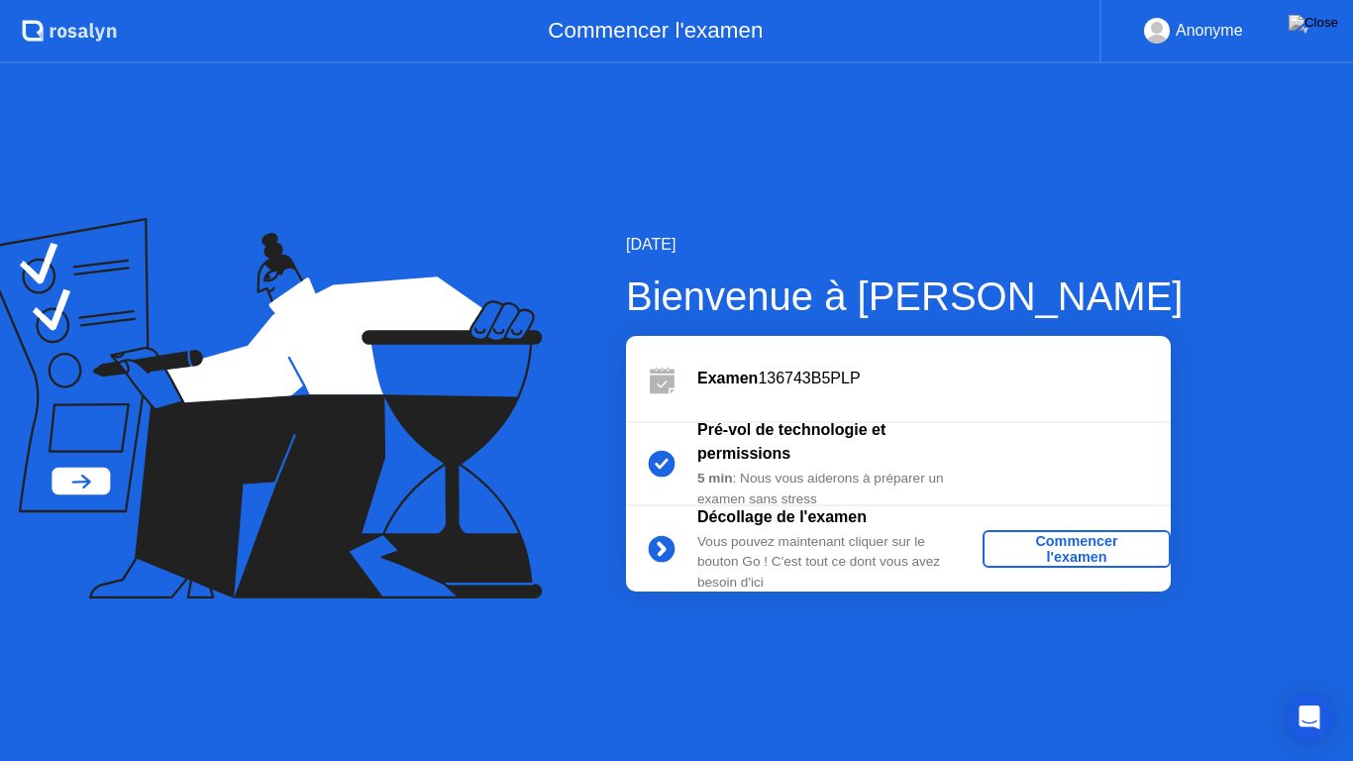
click at [1061, 544] on div "Commencer l'examen" at bounding box center [1077, 549] width 172 height 32
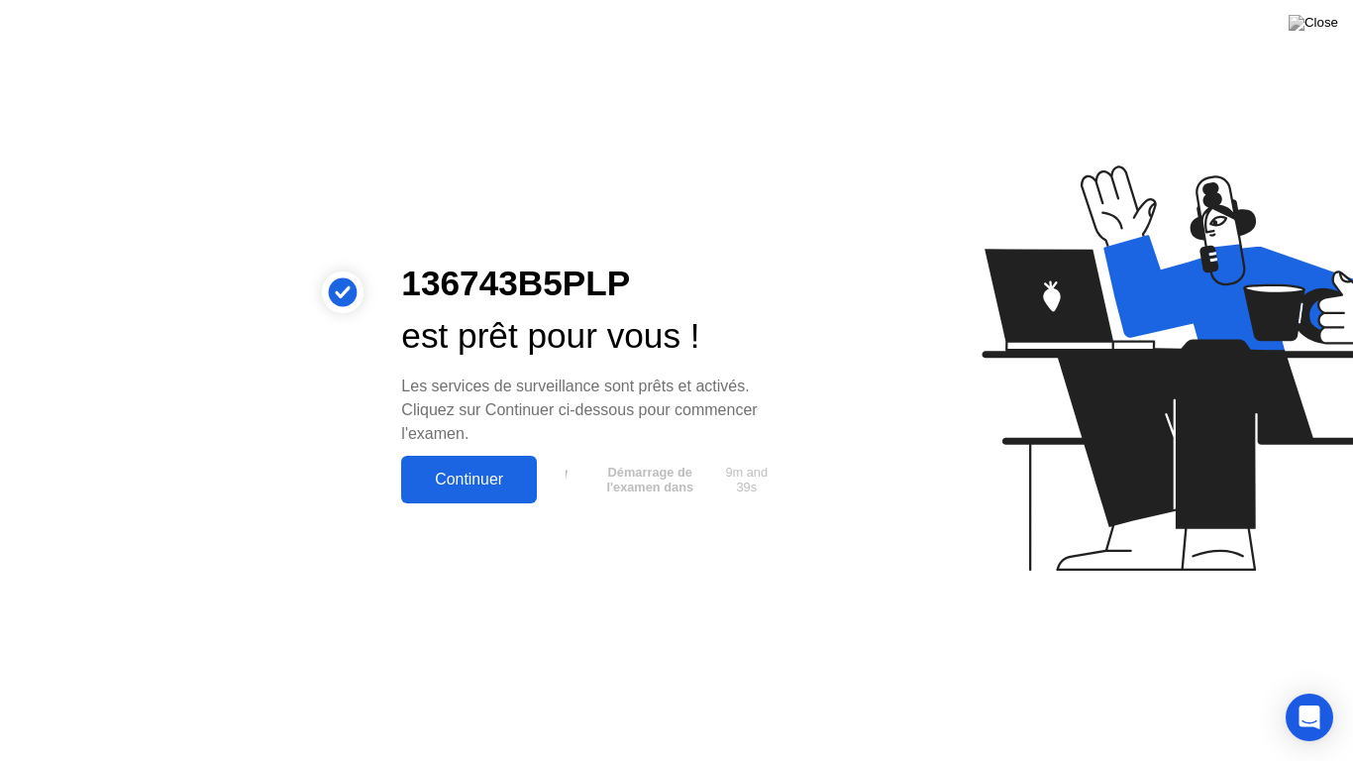
click at [472, 478] on div "Continuer" at bounding box center [469, 480] width 124 height 18
